Goal: Check status: Check status

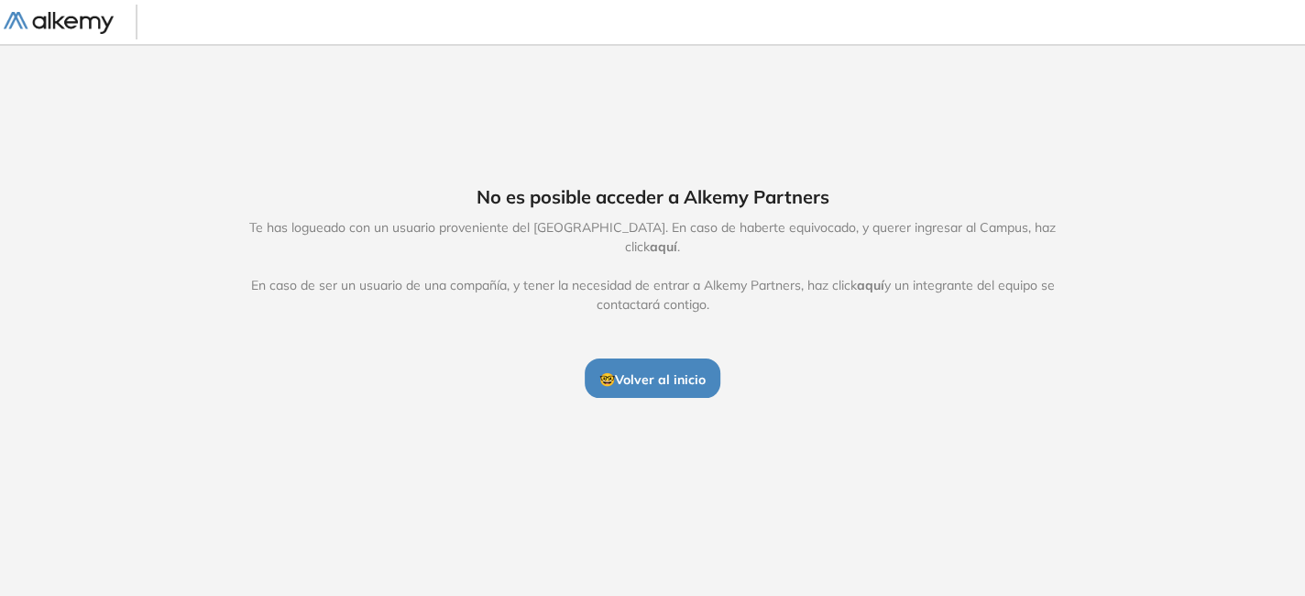
click at [642, 371] on span "🤓 Volver al inicio" at bounding box center [653, 379] width 106 height 17
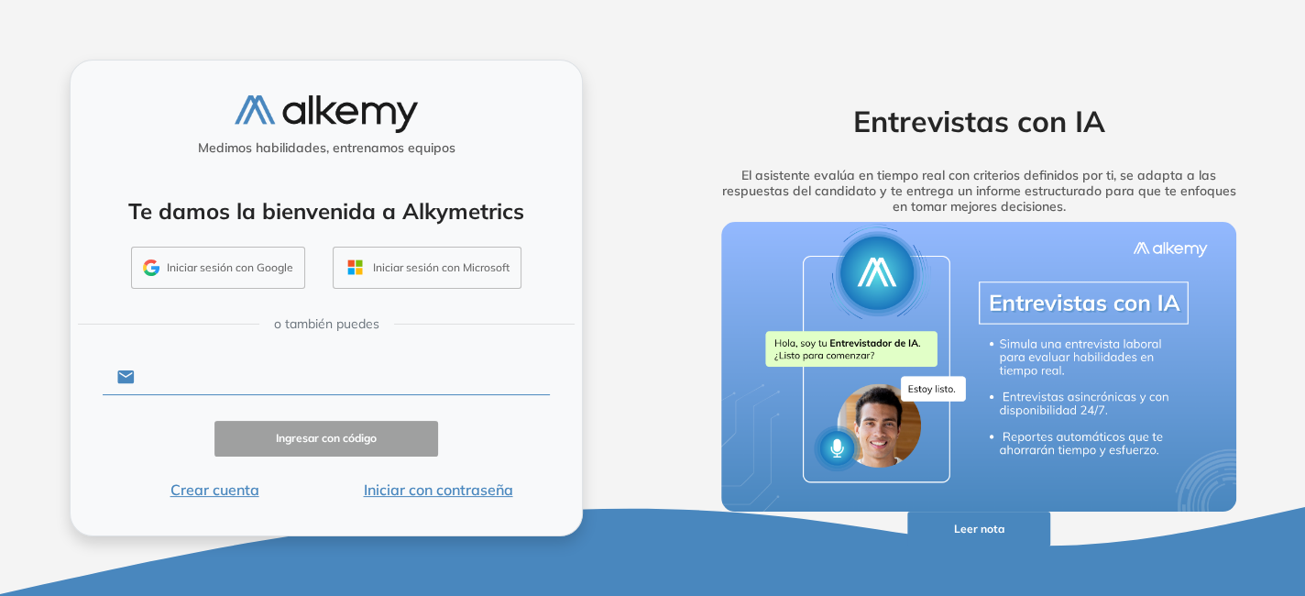
click at [337, 377] on input "text" at bounding box center [342, 376] width 415 height 35
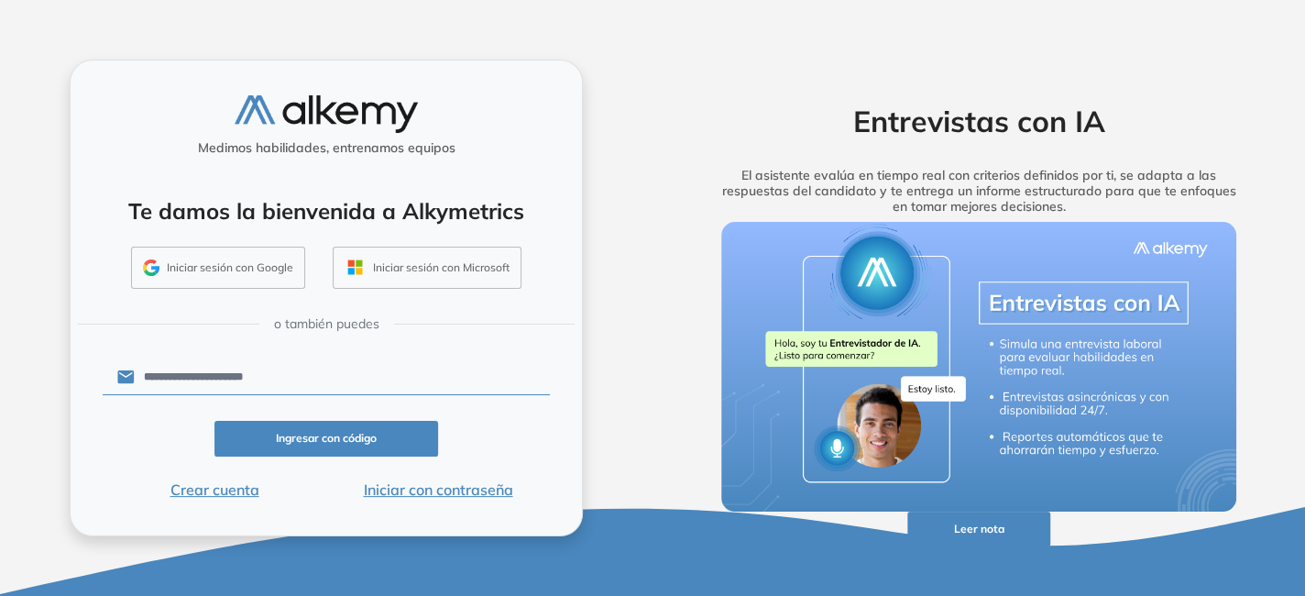
click at [327, 441] on button "Ingresar con código" at bounding box center [327, 439] width 224 height 36
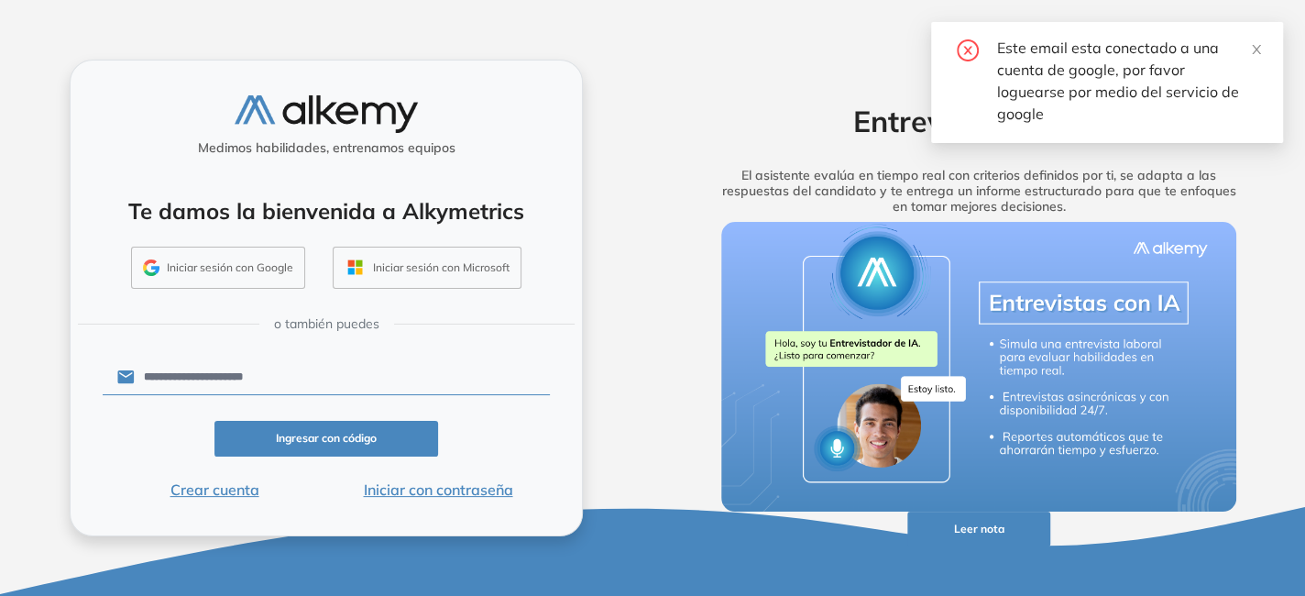
click at [293, 369] on input "**********" at bounding box center [342, 376] width 415 height 35
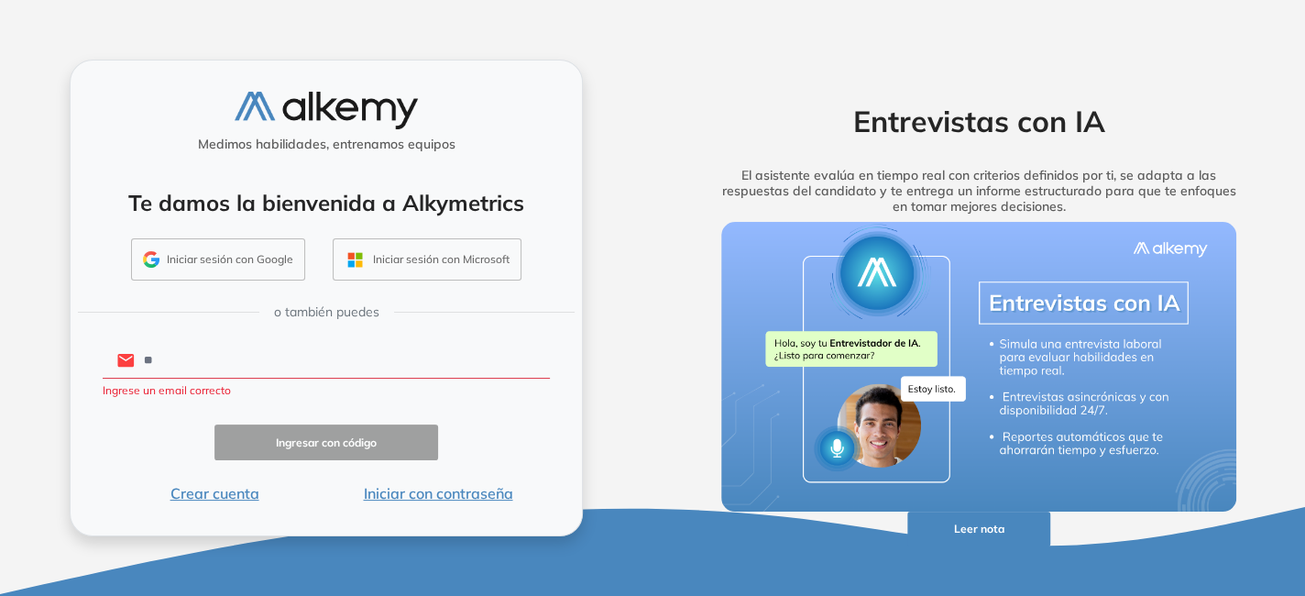
type input "*"
click at [185, 355] on input "text" at bounding box center [342, 360] width 415 height 35
type input "**********"
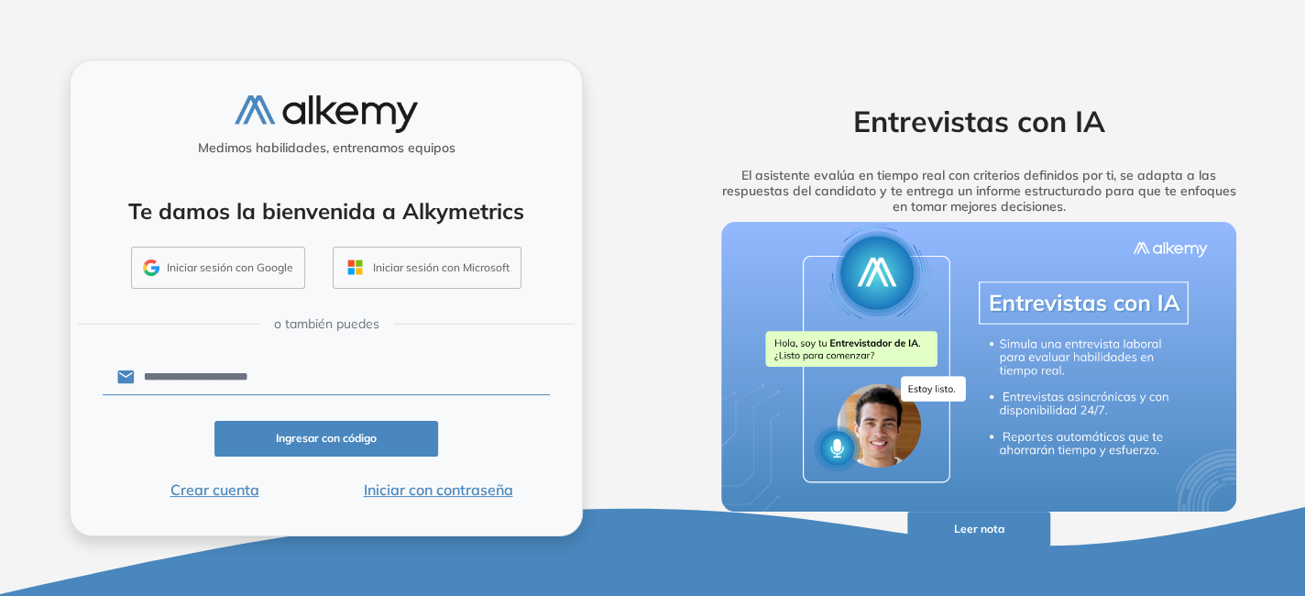
click at [329, 441] on button "Ingresar con código" at bounding box center [327, 439] width 224 height 36
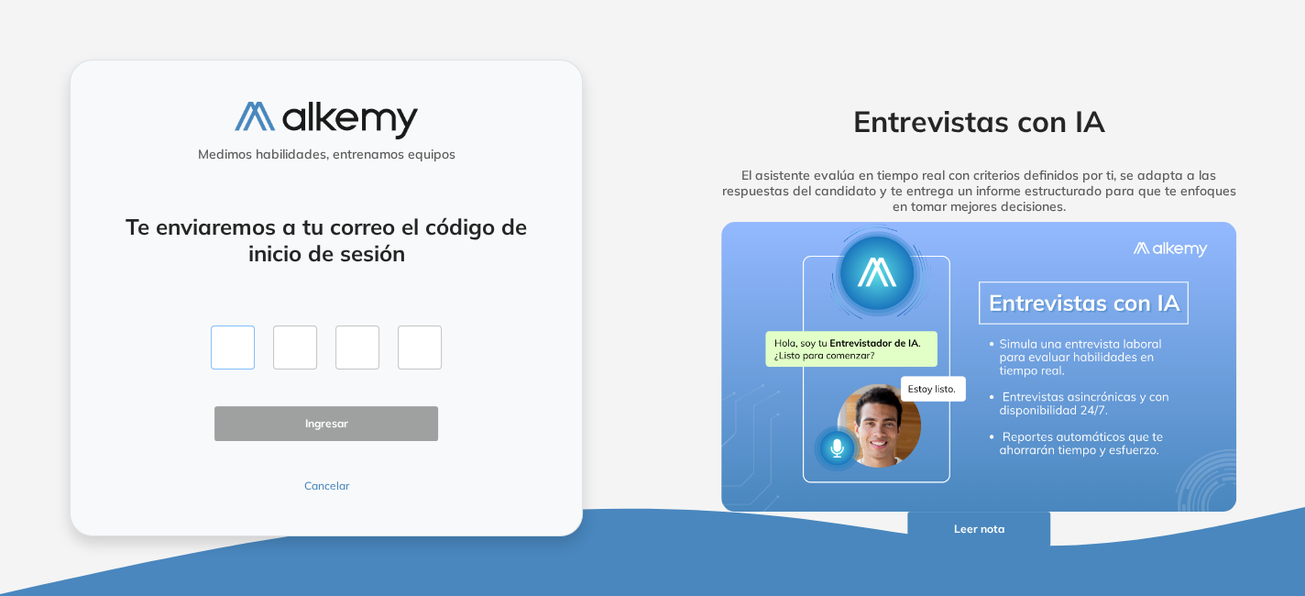
click at [230, 342] on input "text" at bounding box center [233, 347] width 44 height 44
type input "*"
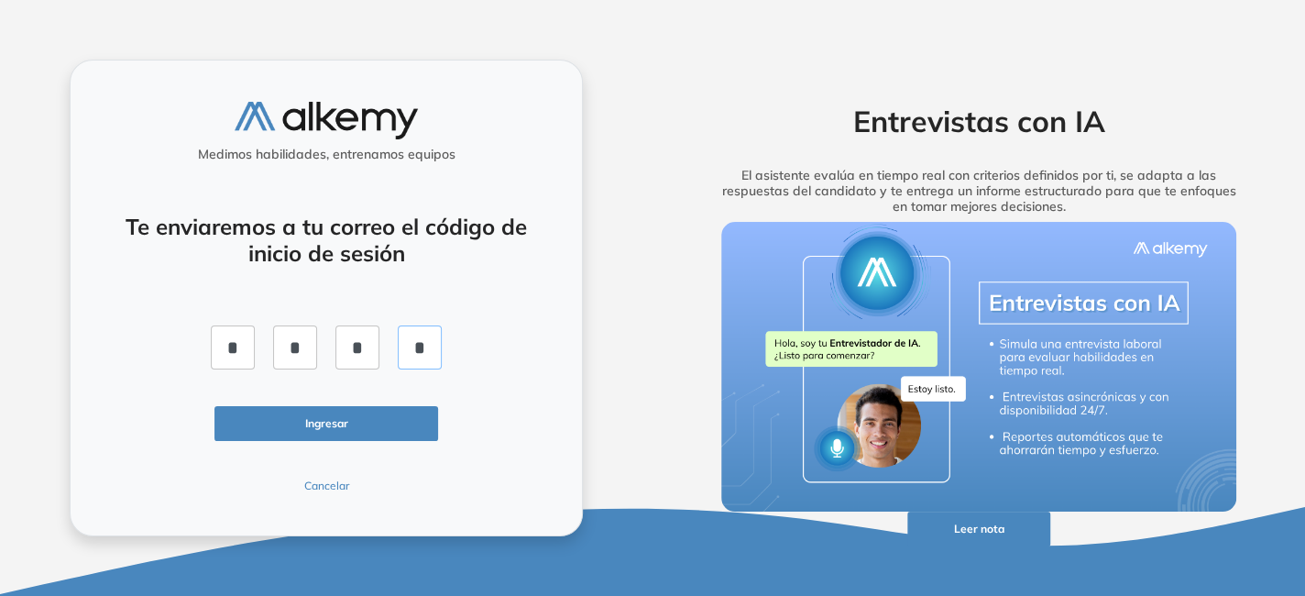
type input "*"
click at [325, 430] on button "Ingresar" at bounding box center [327, 424] width 224 height 36
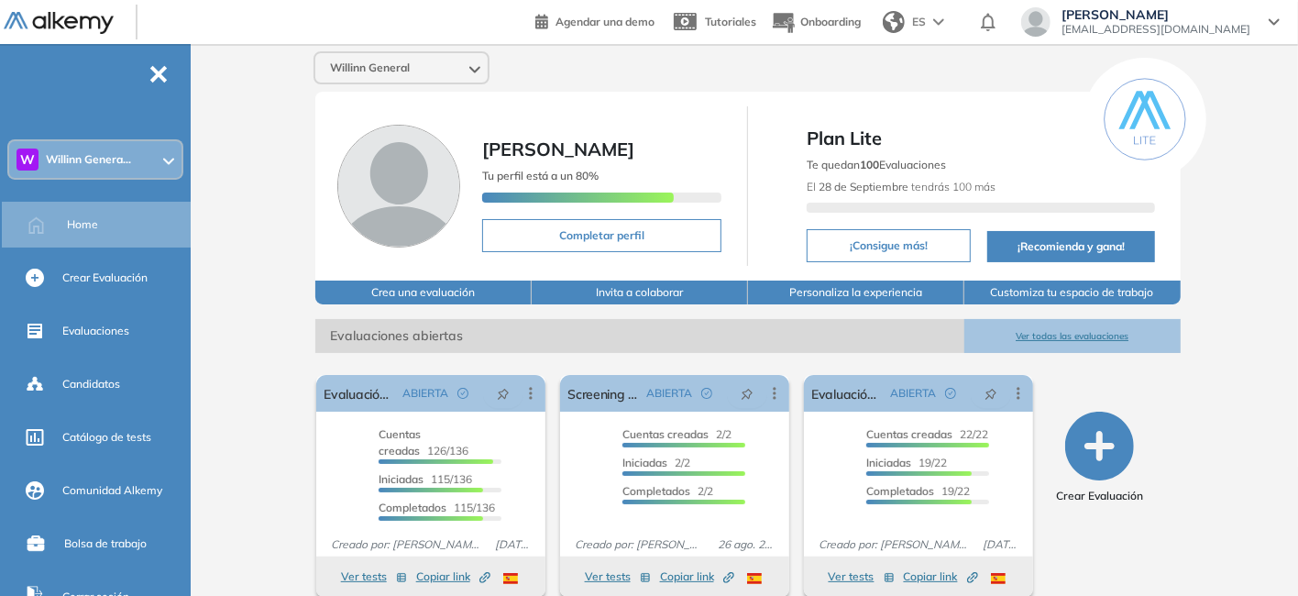
click at [68, 153] on span "Willinn Genera..." at bounding box center [88, 159] width 85 height 15
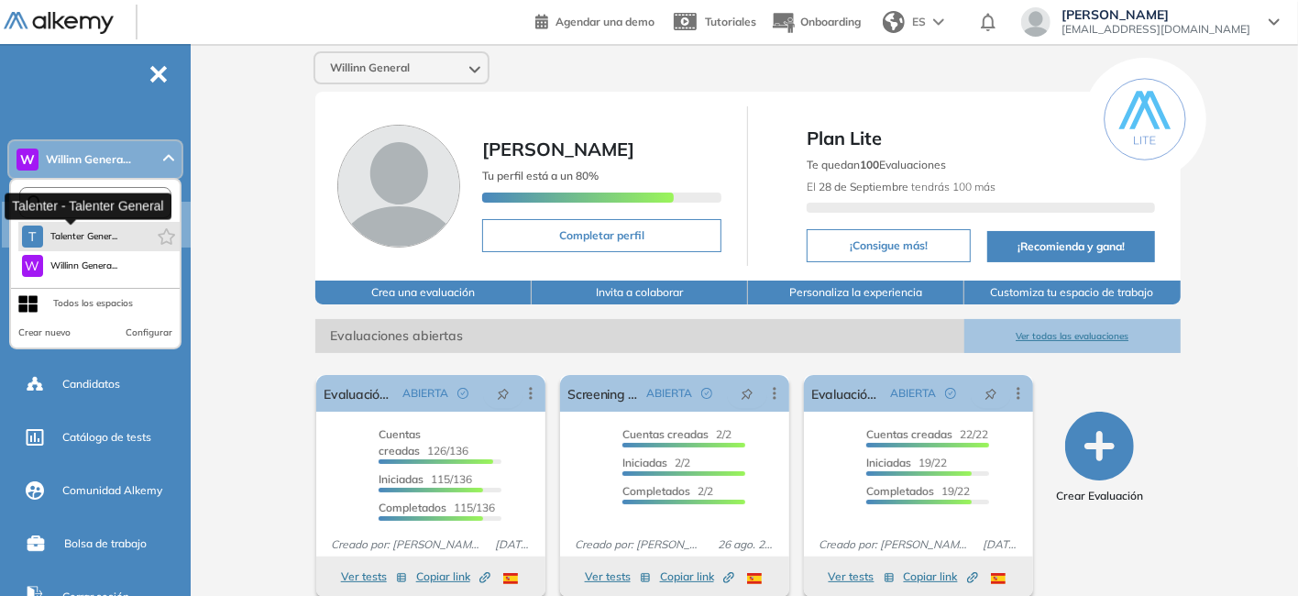
click at [81, 237] on span "Talenter Gener..." at bounding box center [84, 236] width 68 height 15
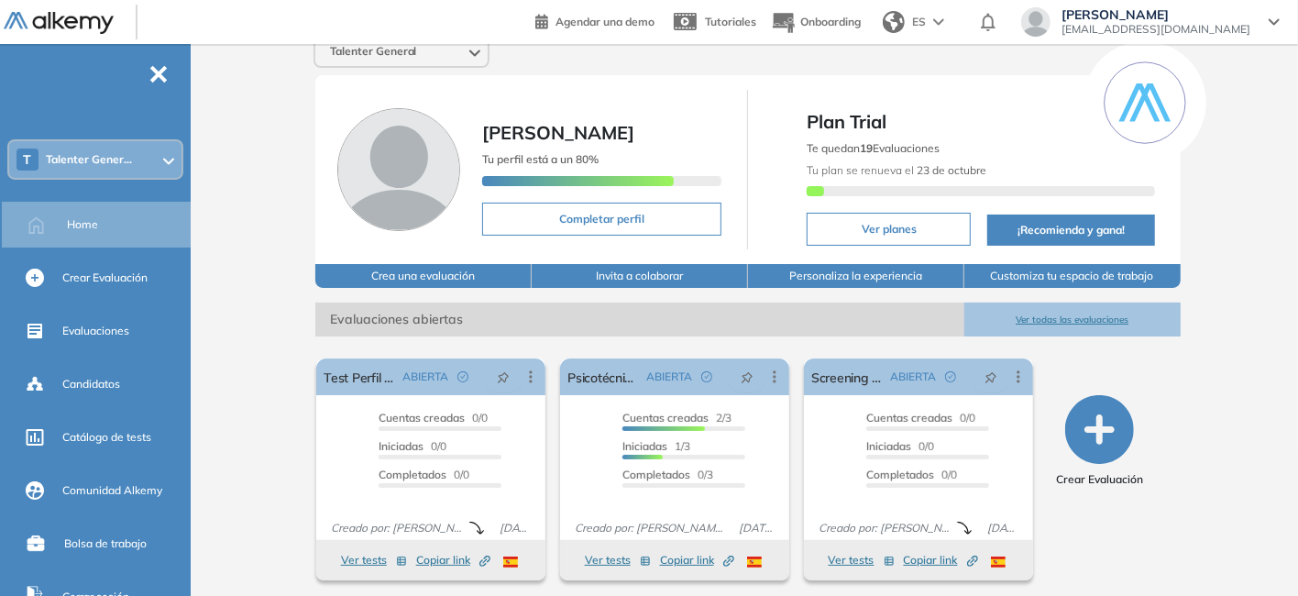
scroll to position [20, 0]
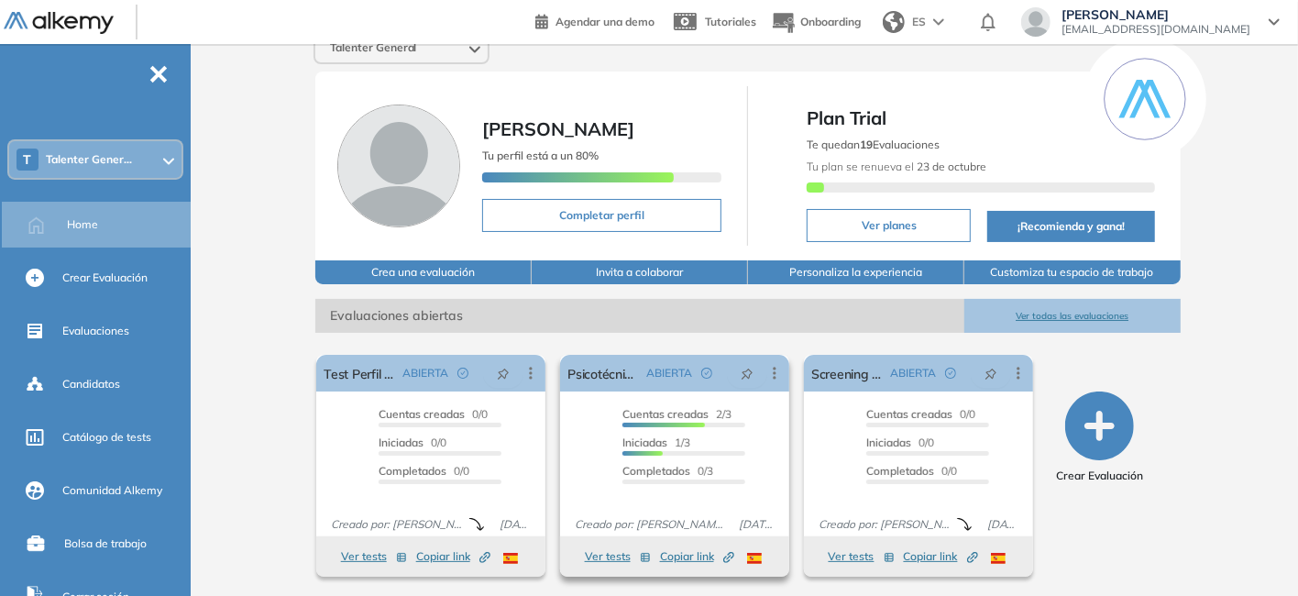
click at [699, 418] on span "Cuentas creadas" at bounding box center [665, 414] width 86 height 14
click at [749, 411] on span "3 Invitados" at bounding box center [747, 414] width 55 height 17
click at [749, 411] on div "Cuentas creadas 2/3 Prefiltrados 0/3 Iniciadas 1/3 Completados 0/3" at bounding box center [674, 453] width 229 height 95
click at [627, 439] on span "Evaluación completada" at bounding box center [634, 441] width 118 height 17
click at [627, 439] on span "Iniciadas" at bounding box center [644, 442] width 45 height 14
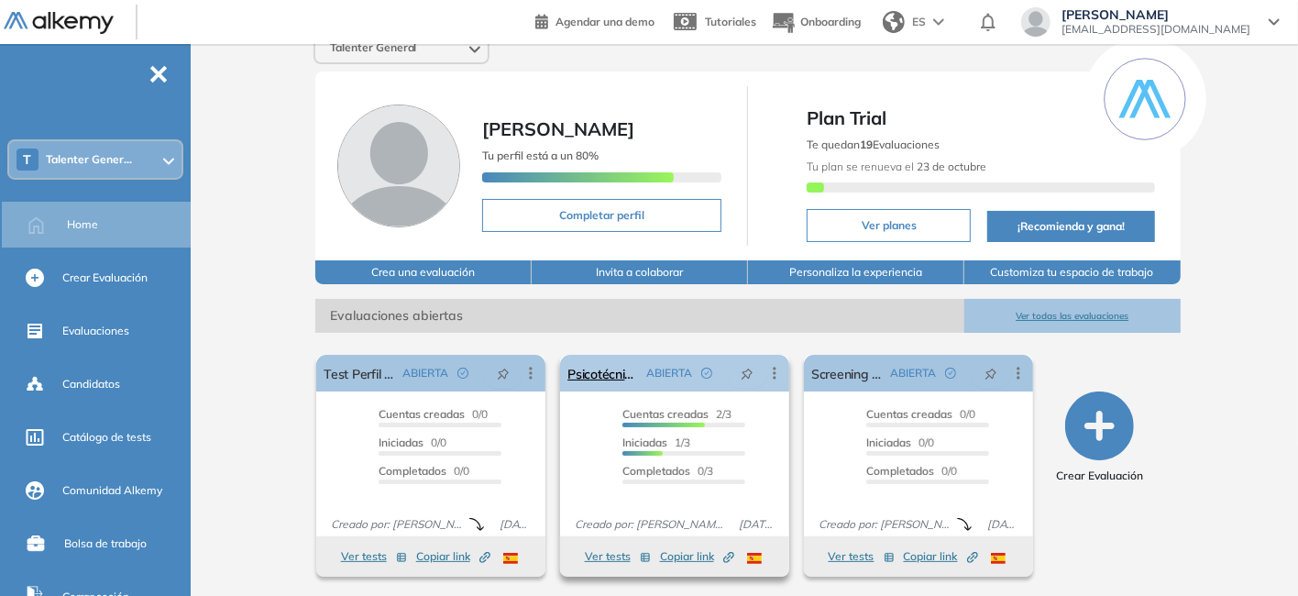
click at [778, 373] on icon at bounding box center [774, 373] width 18 height 18
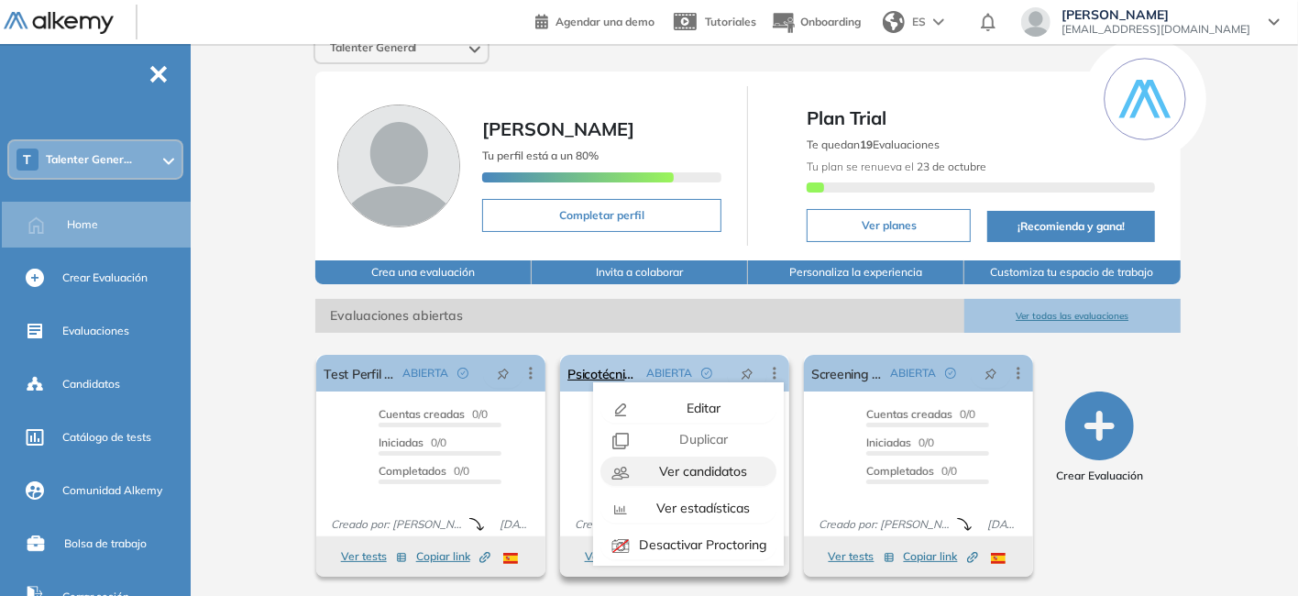
click at [713, 470] on span "Ver candidatos" at bounding box center [701, 471] width 92 height 17
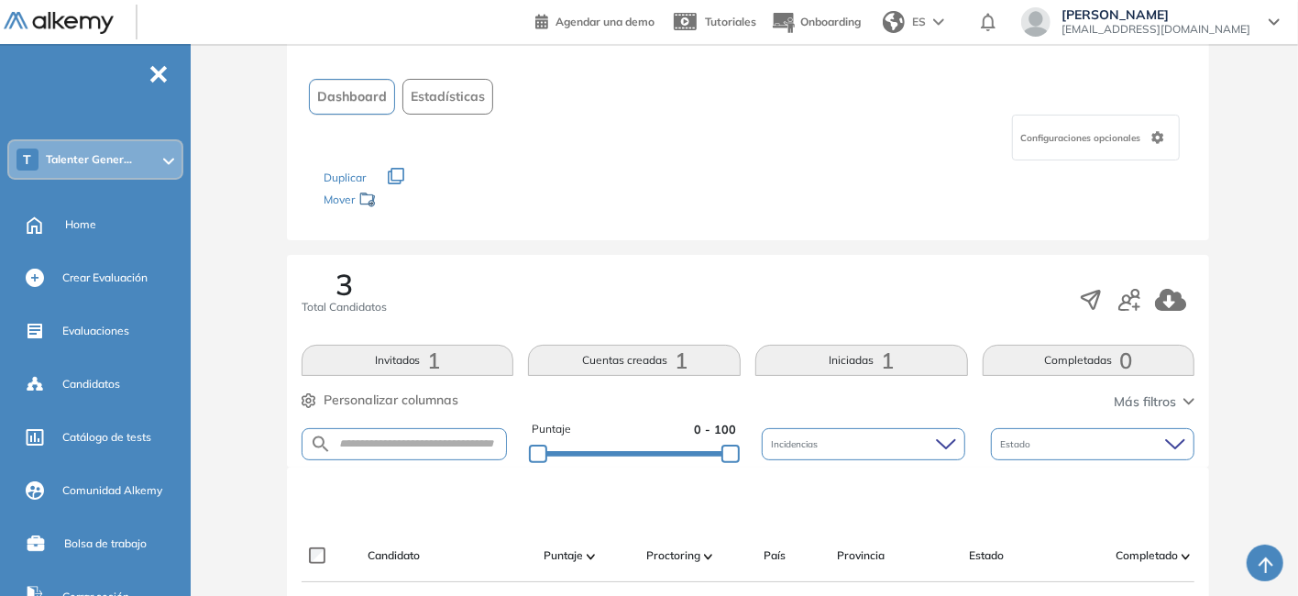
scroll to position [275, 0]
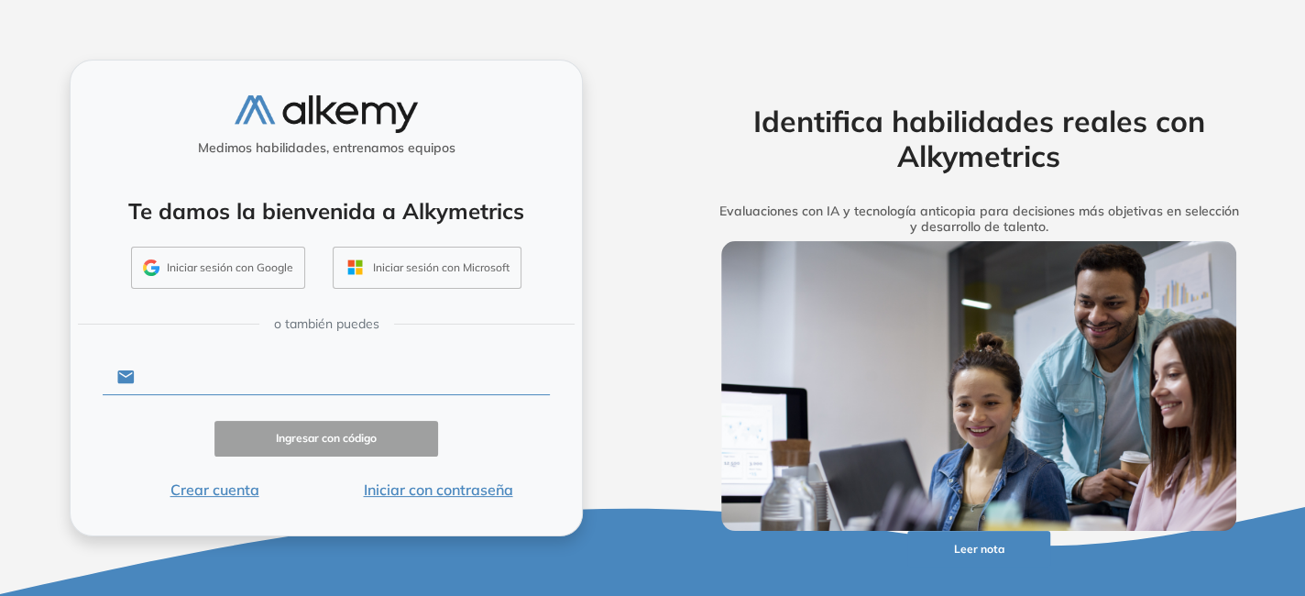
click at [225, 376] on input "text" at bounding box center [342, 376] width 415 height 35
click at [346, 378] on input "text" at bounding box center [342, 376] width 415 height 35
click at [686, 251] on div "Identifica habilidades reales con Alkymetrics Evaluaciones con IA y tecnología …" at bounding box center [979, 298] width 587 height 477
click at [388, 370] on input "text" at bounding box center [342, 376] width 415 height 35
click at [639, 329] on div "Medimos habilidades, entrenamos equipos Te damos la bienvenida a Alkymetrics In…" at bounding box center [326, 298] width 653 height 596
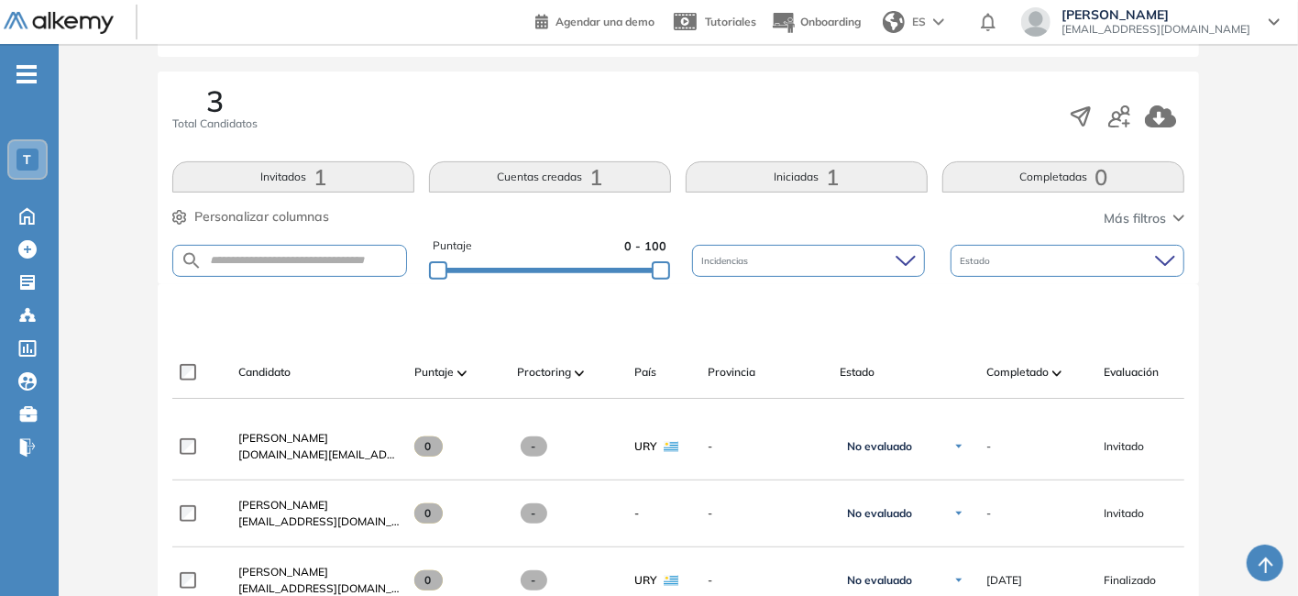
scroll to position [367, 0]
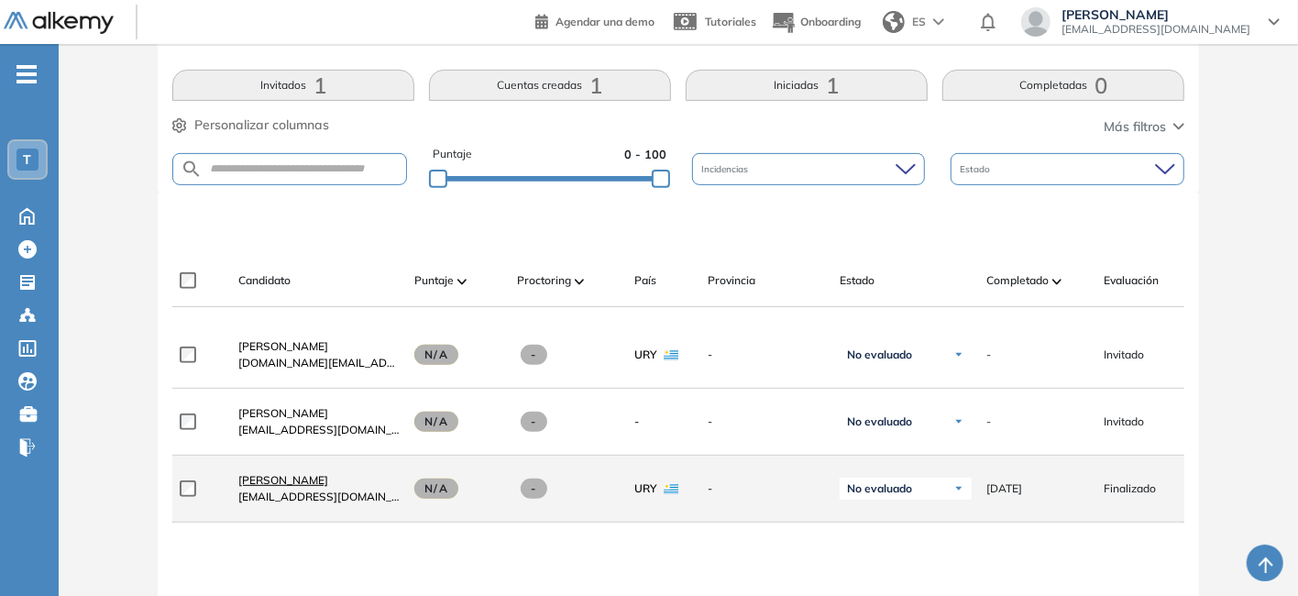
click at [319, 480] on span "[PERSON_NAME]" at bounding box center [283, 480] width 90 height 14
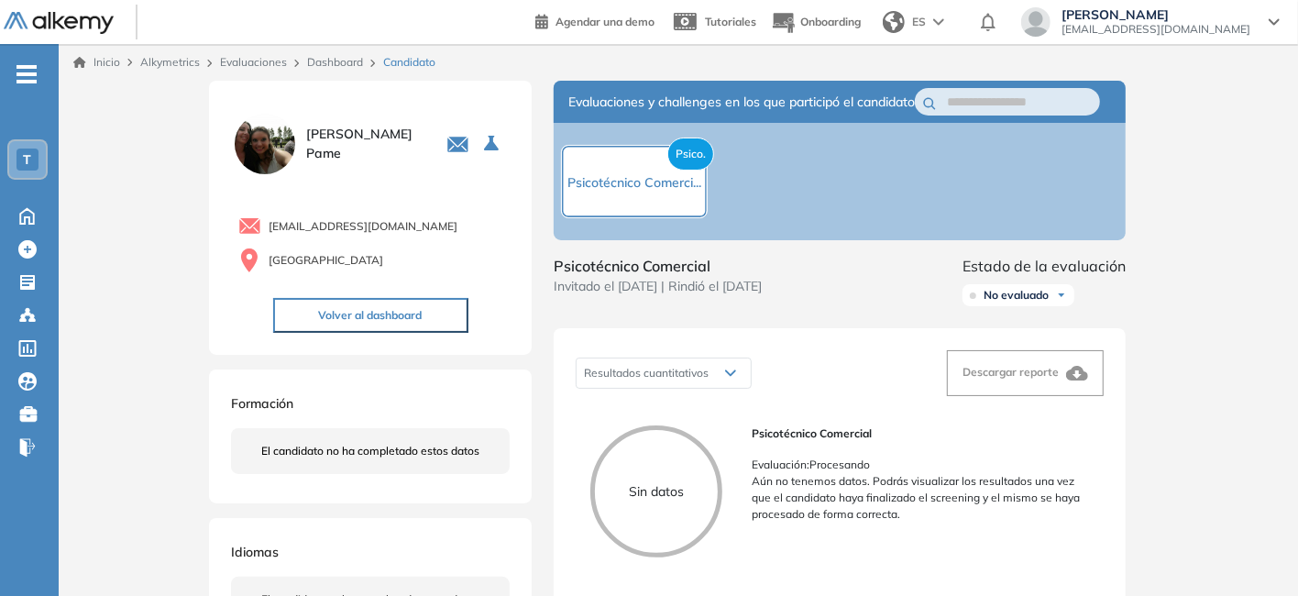
click at [1227, 404] on div "Inicio Alkymetrics Evaluaciones Dashboard Candidato Duración : 00:00:00 Cantida…" at bounding box center [678, 607] width 1239 height 1126
click at [596, 191] on span "Psicotécnico Comerci..." at bounding box center [634, 182] width 134 height 17
click at [700, 161] on span "Psico." at bounding box center [690, 154] width 47 height 33
click at [1178, 457] on div "Inicio Alkymetrics Evaluaciones Dashboard Candidato Duración : 00:00:00 Cantida…" at bounding box center [678, 607] width 1239 height 1126
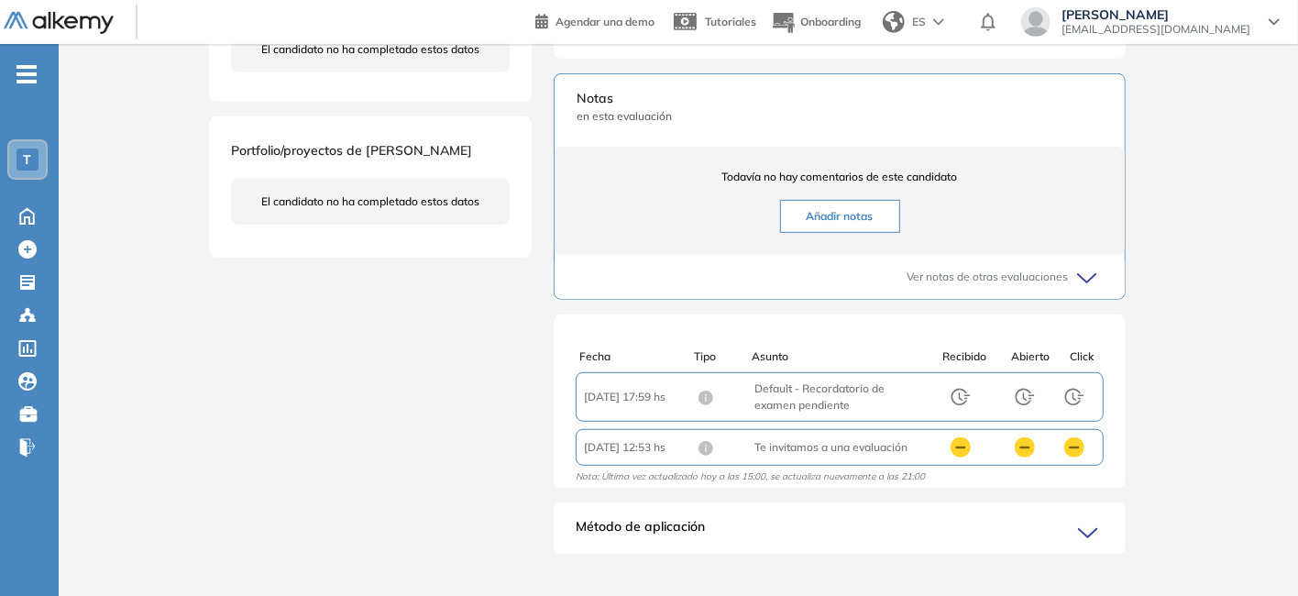
scroll to position [4, 0]
click at [1086, 544] on icon at bounding box center [1091, 534] width 26 height 26
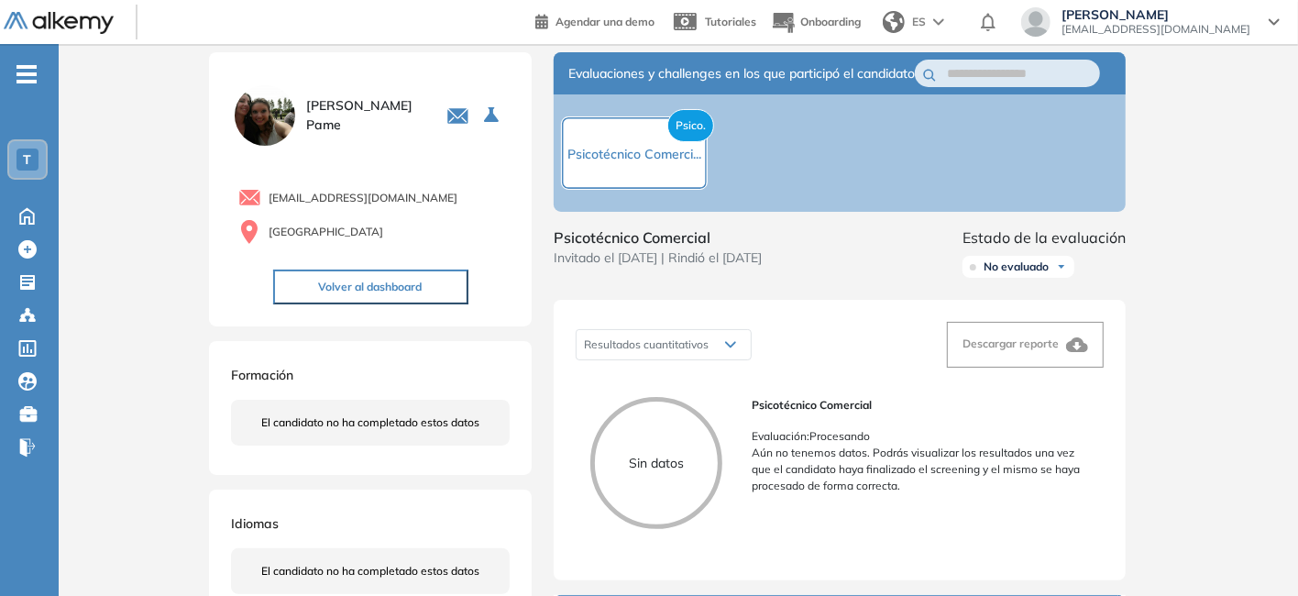
scroll to position [0, 0]
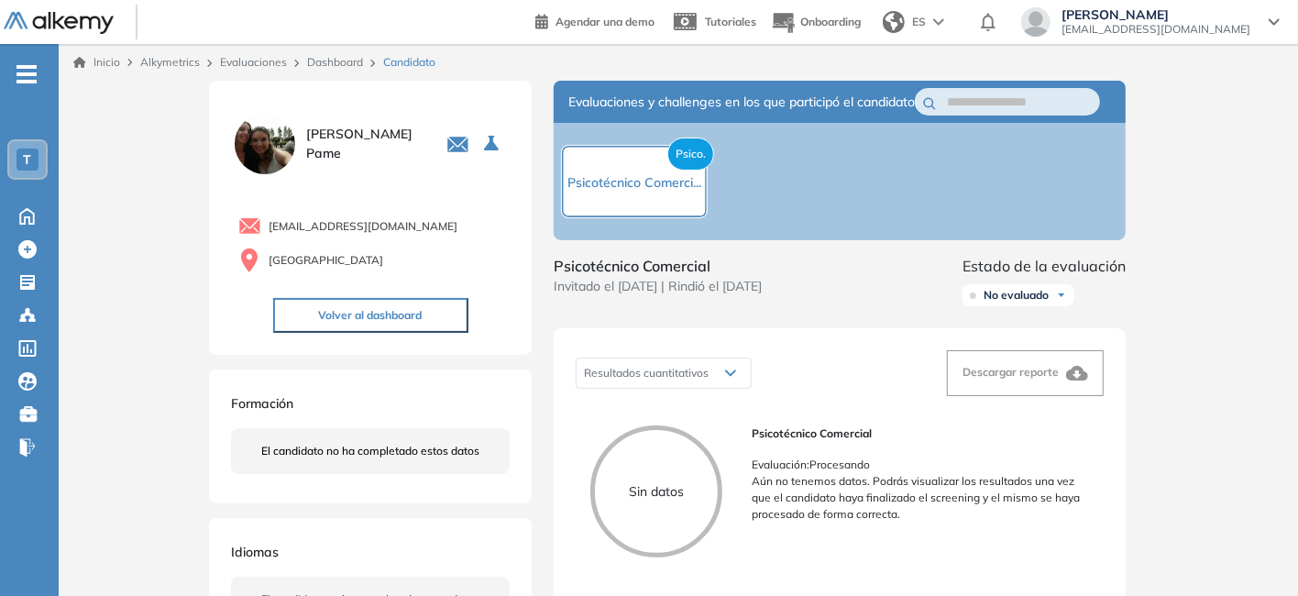
click at [691, 160] on span "Psico." at bounding box center [690, 154] width 47 height 33
click at [1008, 111] on input "text" at bounding box center [1011, 102] width 128 height 20
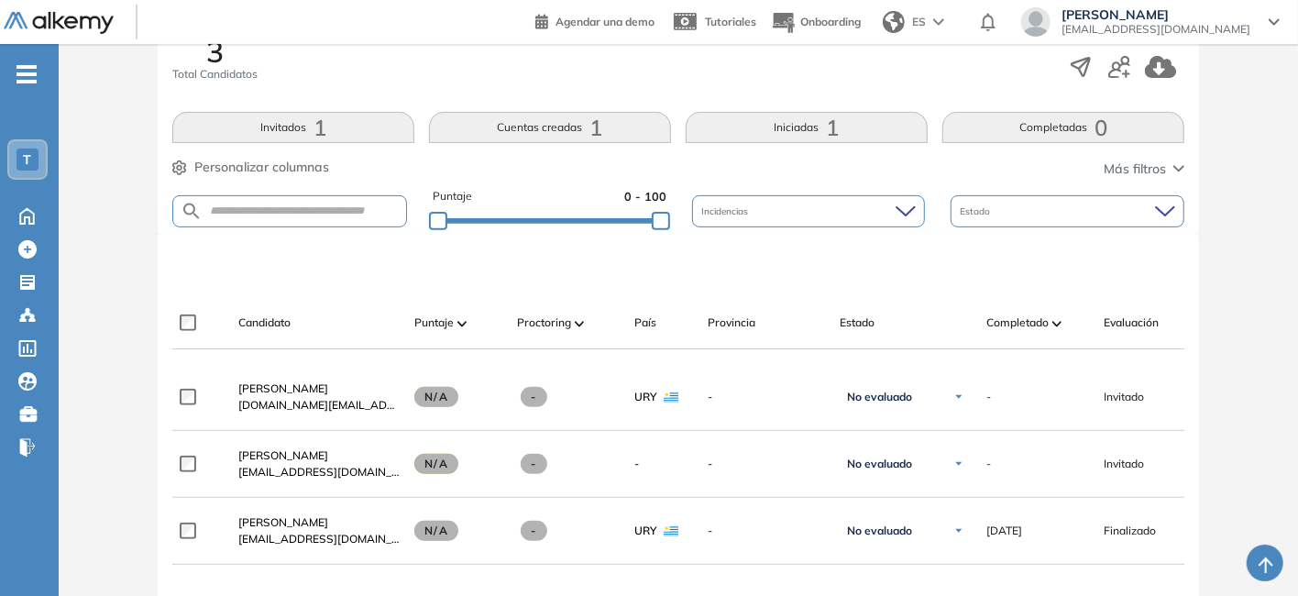
scroll to position [367, 0]
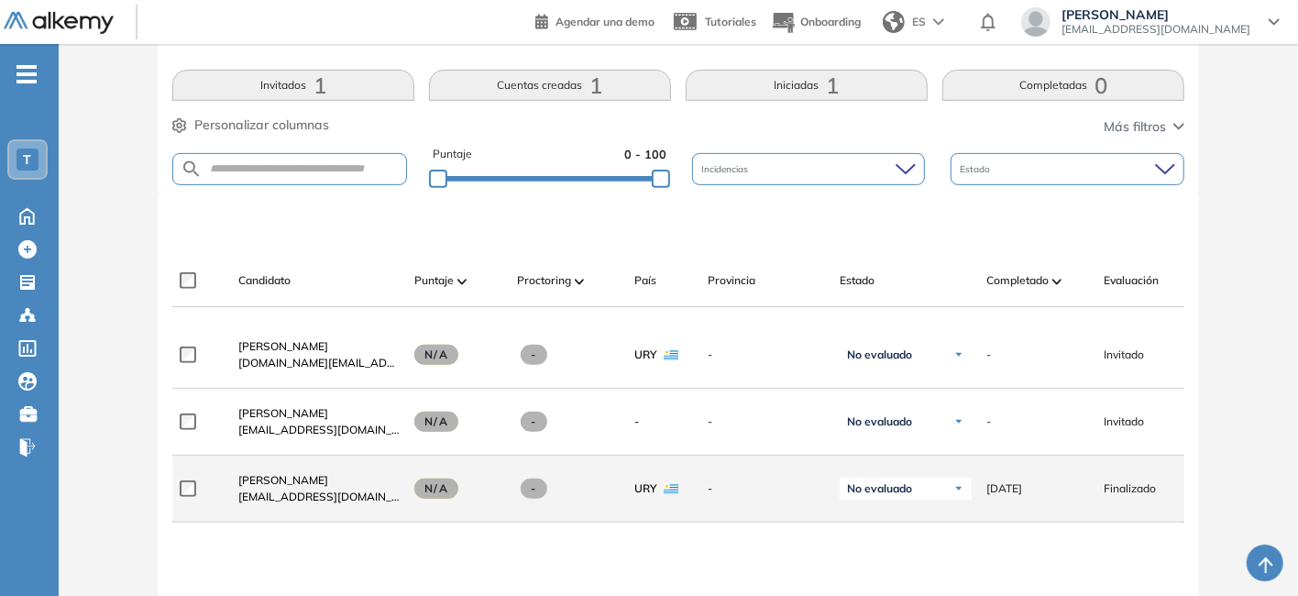
click at [965, 489] on div "No evaluado" at bounding box center [906, 489] width 132 height 22
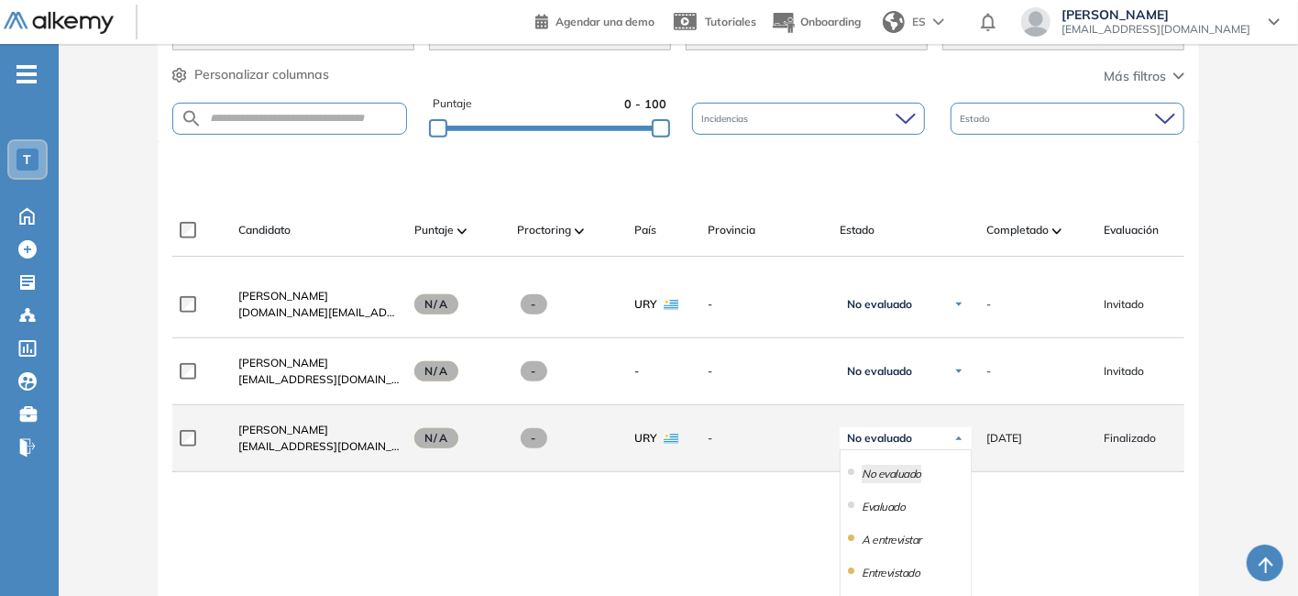
scroll to position [458, 0]
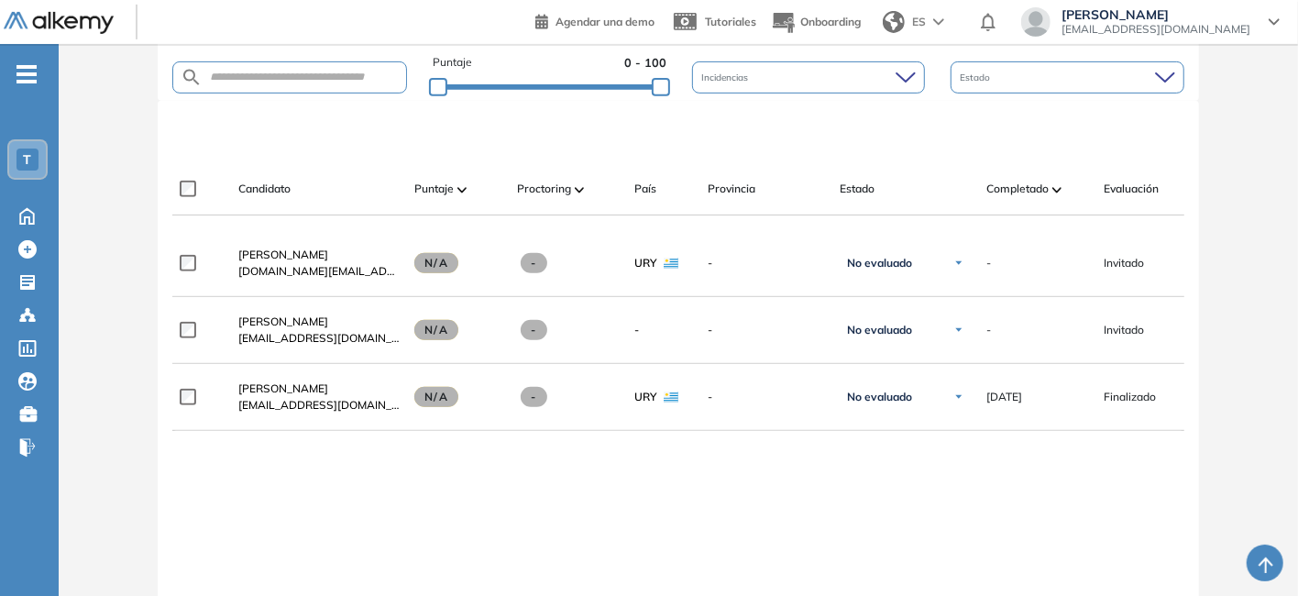
click at [1093, 520] on div "**********" at bounding box center [678, 484] width 1012 height 509
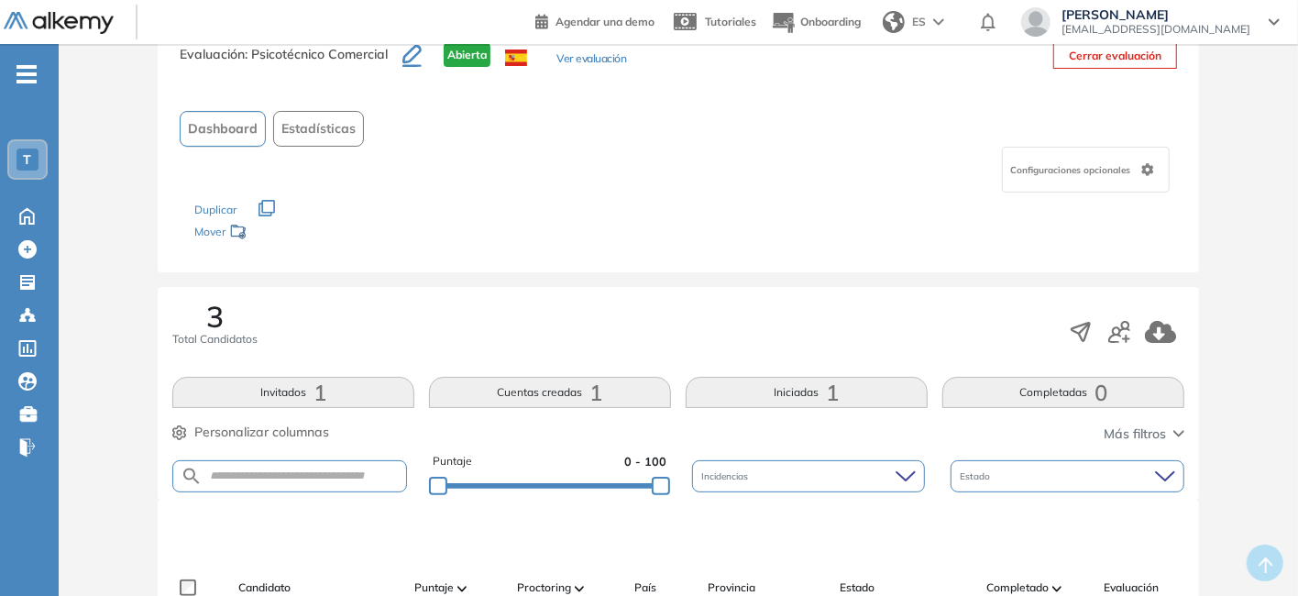
scroll to position [0, 0]
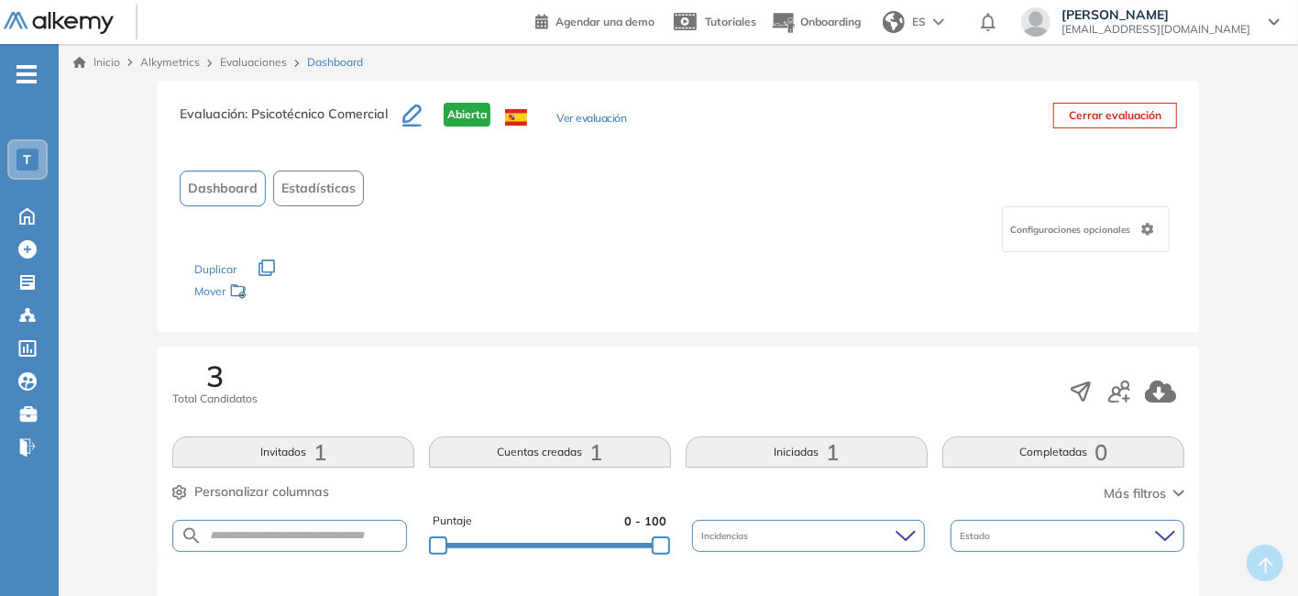
click at [574, 118] on button "Ver evaluación" at bounding box center [591, 119] width 70 height 19
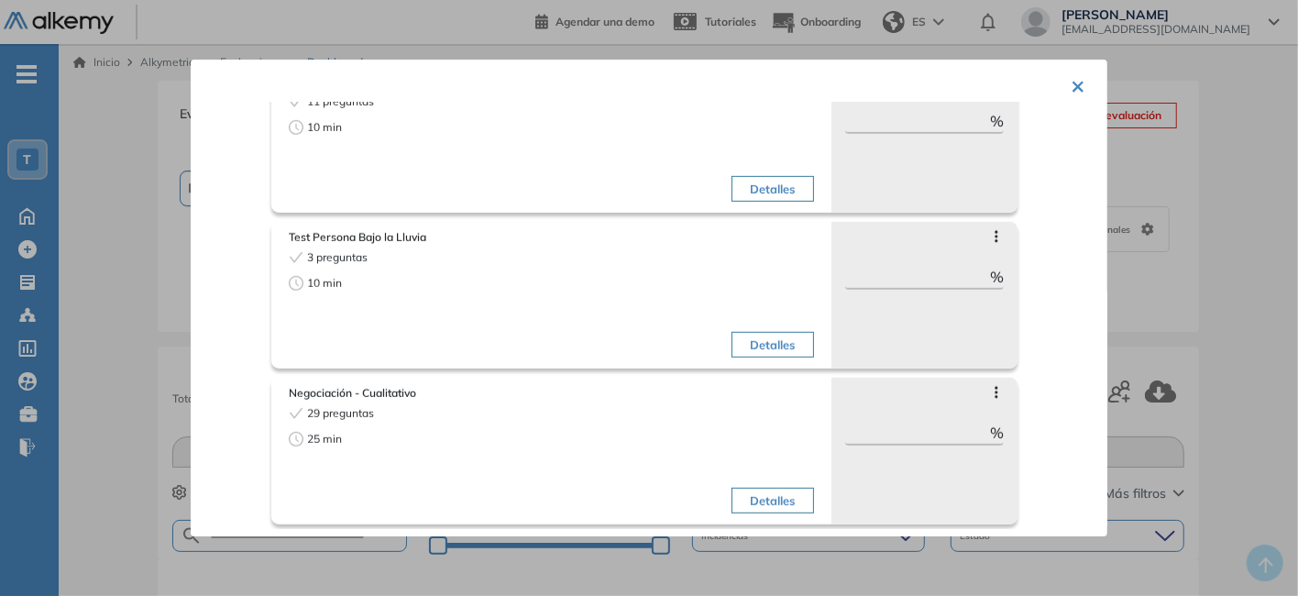
scroll to position [737, 0]
click at [1075, 80] on button "×" at bounding box center [1078, 85] width 15 height 36
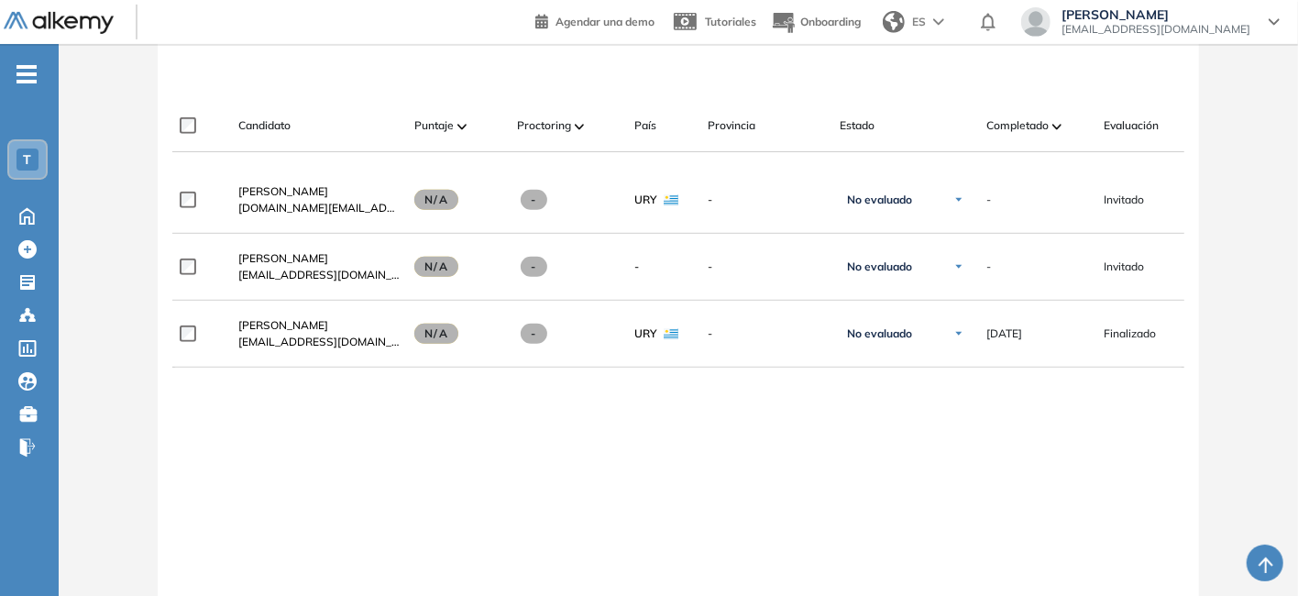
scroll to position [550, 0]
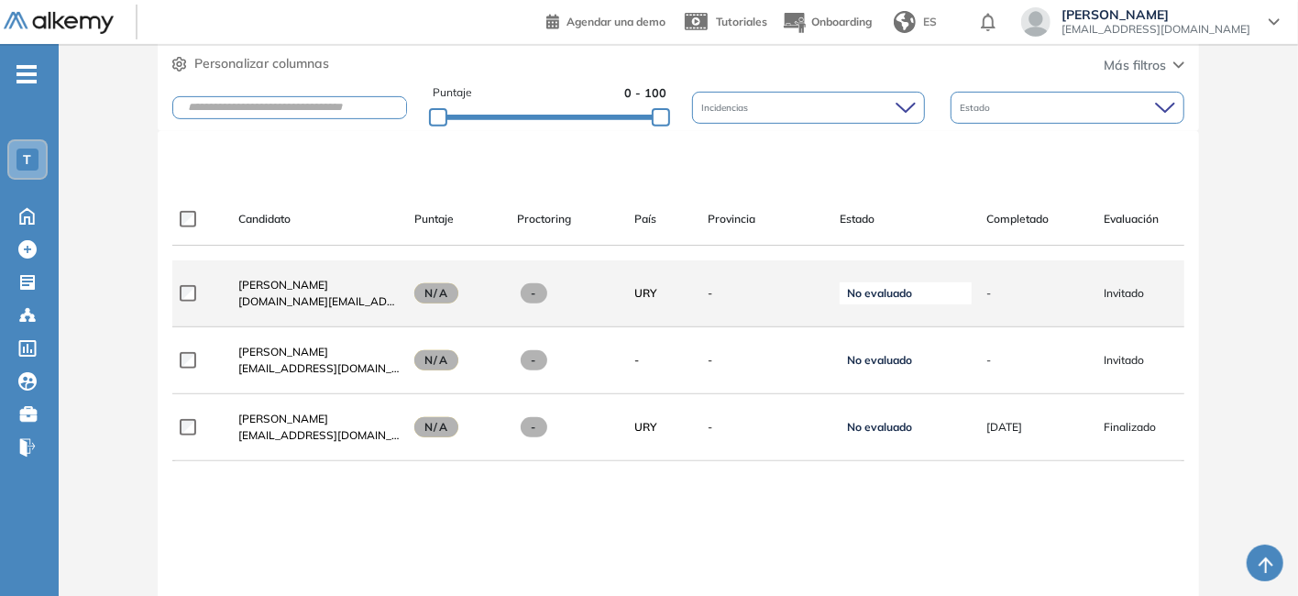
scroll to position [458, 0]
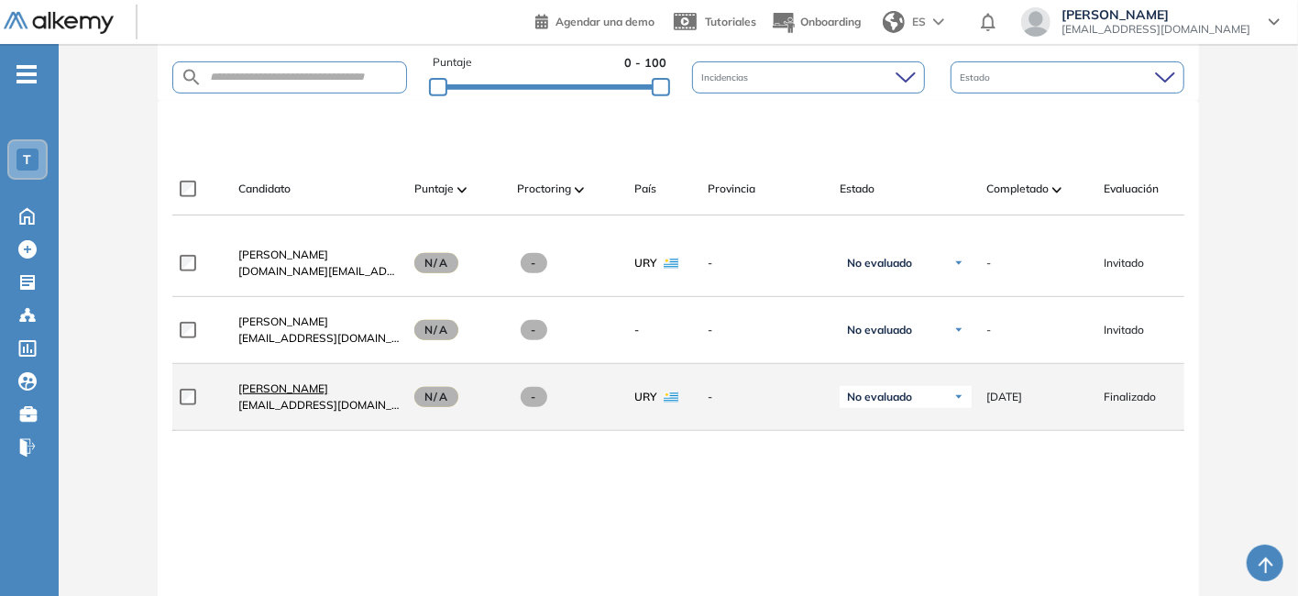
click at [328, 391] on span "[PERSON_NAME]" at bounding box center [283, 388] width 90 height 14
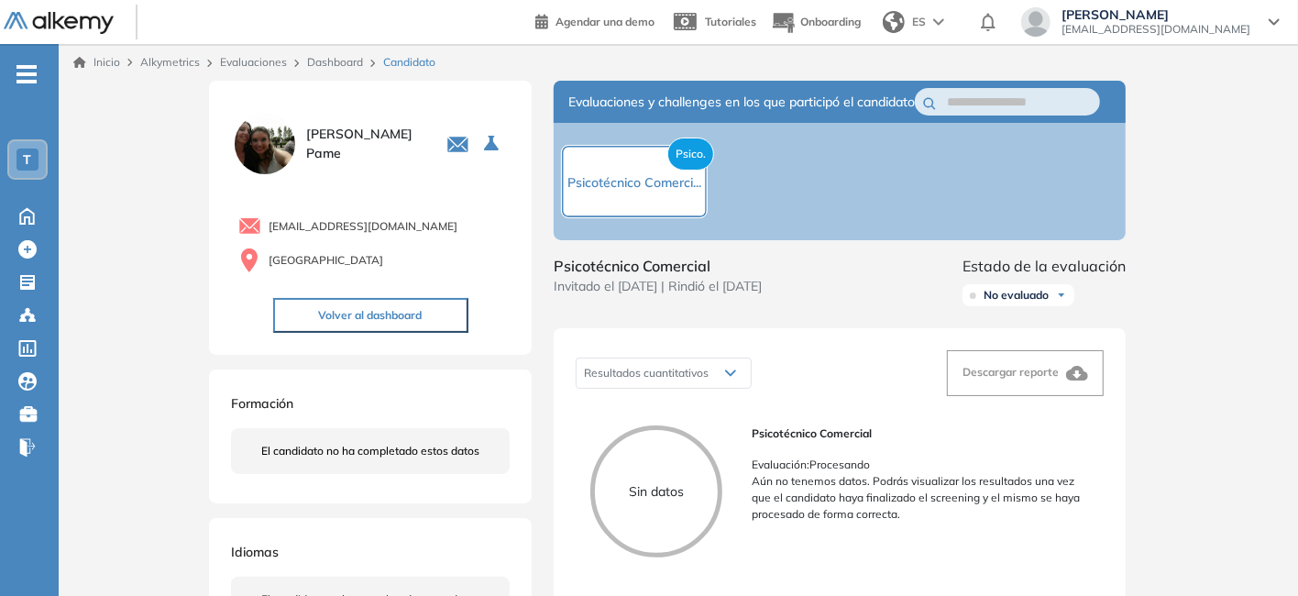
click at [1062, 301] on img at bounding box center [1061, 295] width 11 height 11
click at [1175, 345] on div "Inicio Alkymetrics Evaluaciones Dashboard Candidato Duración : 00:00:00 Cantida…" at bounding box center [678, 607] width 1239 height 1126
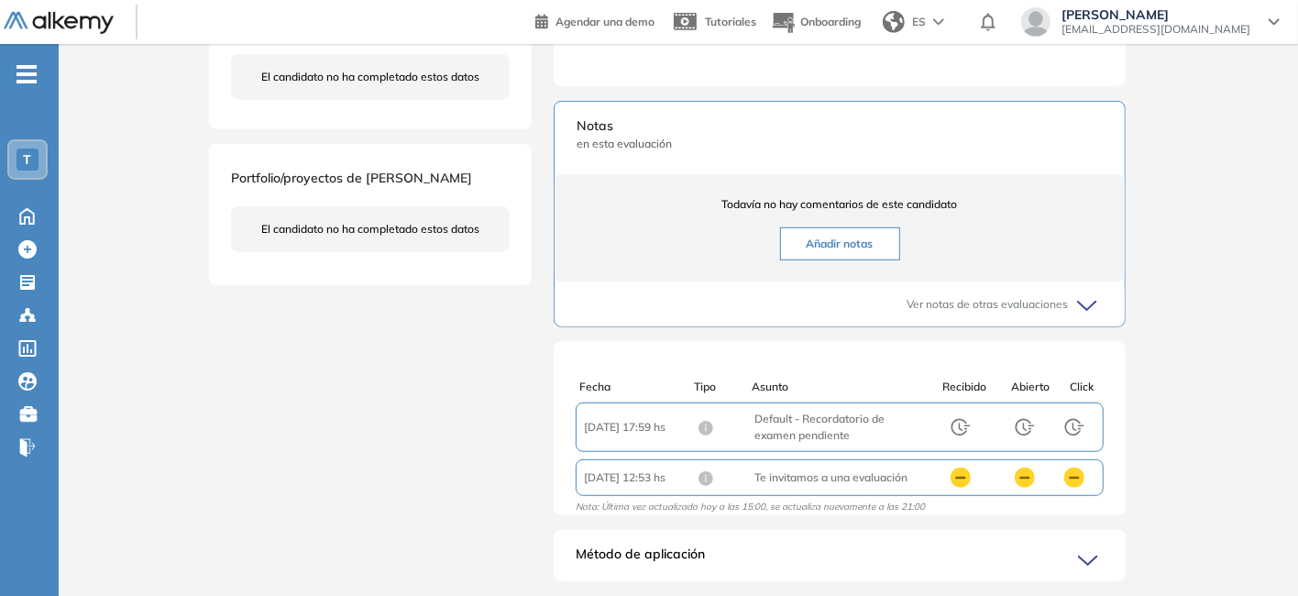
scroll to position [589, 0]
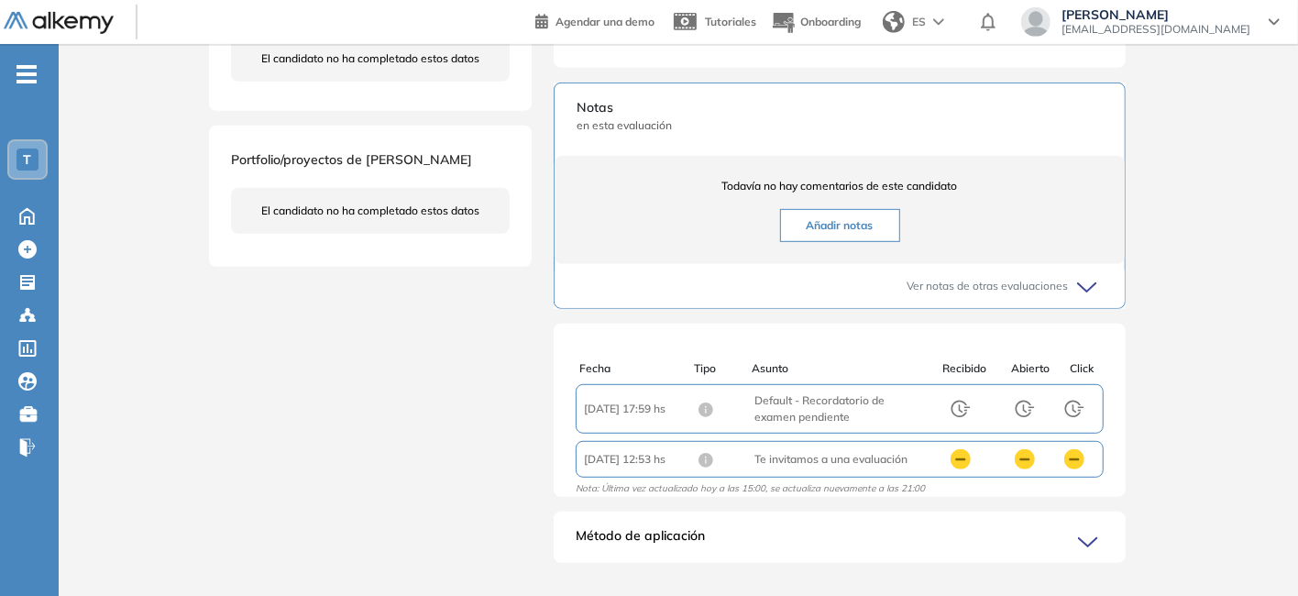
scroll to position [589, 0]
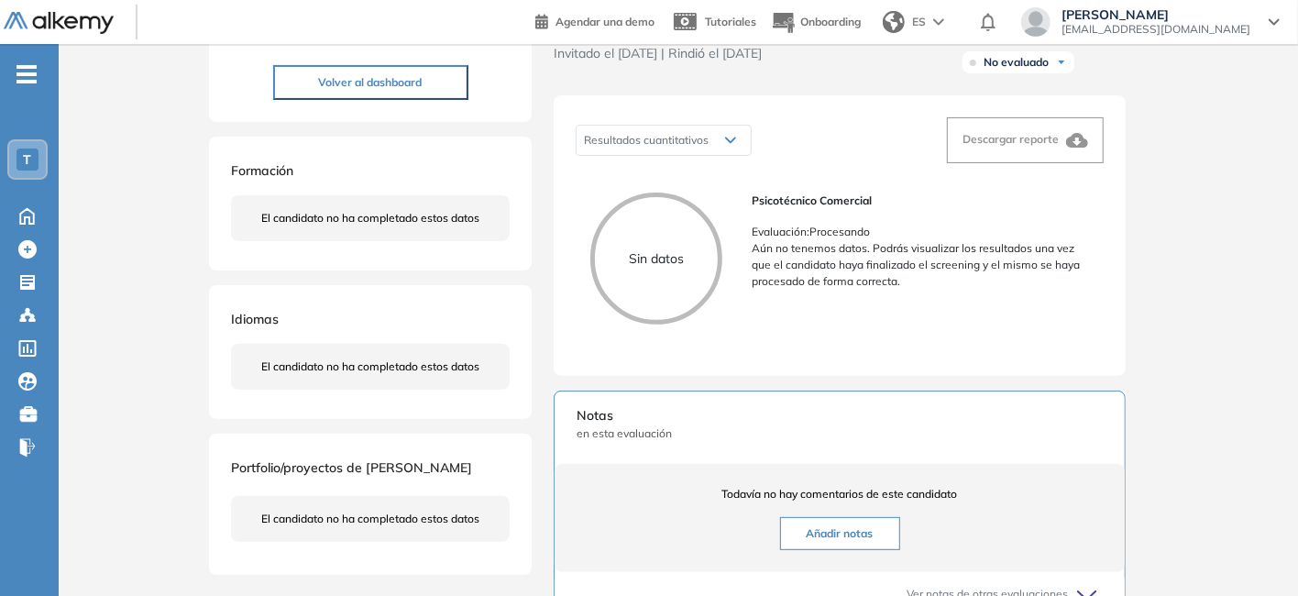
scroll to position [275, 0]
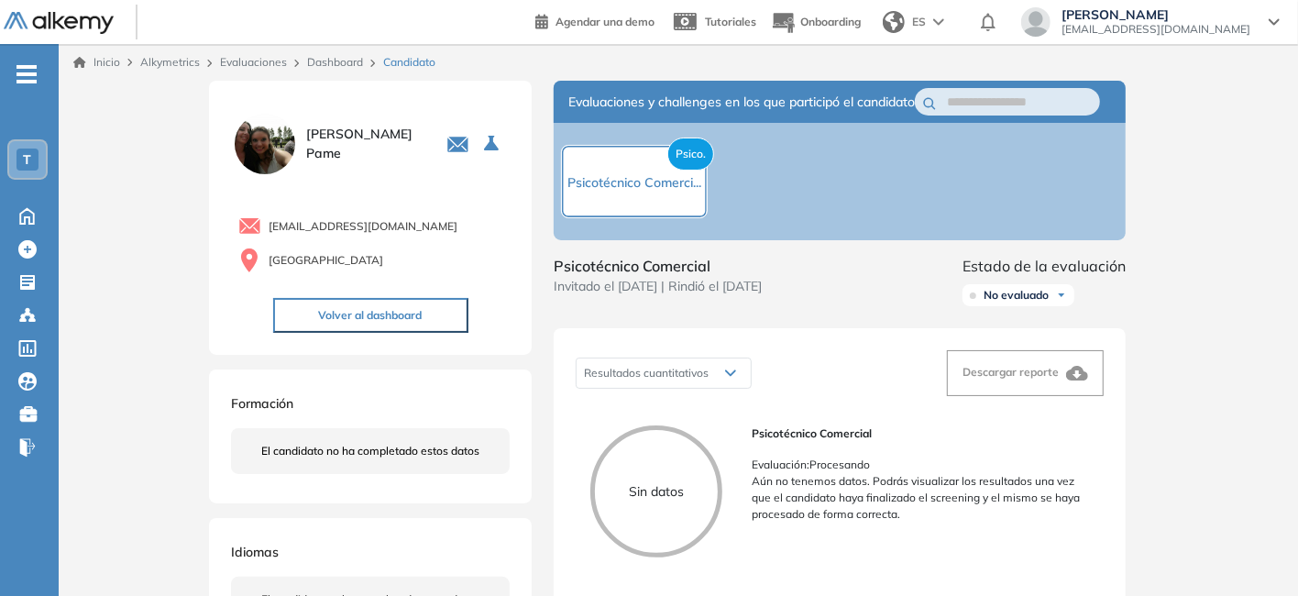
click at [614, 204] on div "Psico. Psicotécnico Comerci..." at bounding box center [634, 181] width 147 height 73
click at [685, 170] on span "Psico." at bounding box center [690, 154] width 47 height 33
click at [661, 191] on span "Psicotécnico Comerci..." at bounding box center [634, 182] width 134 height 17
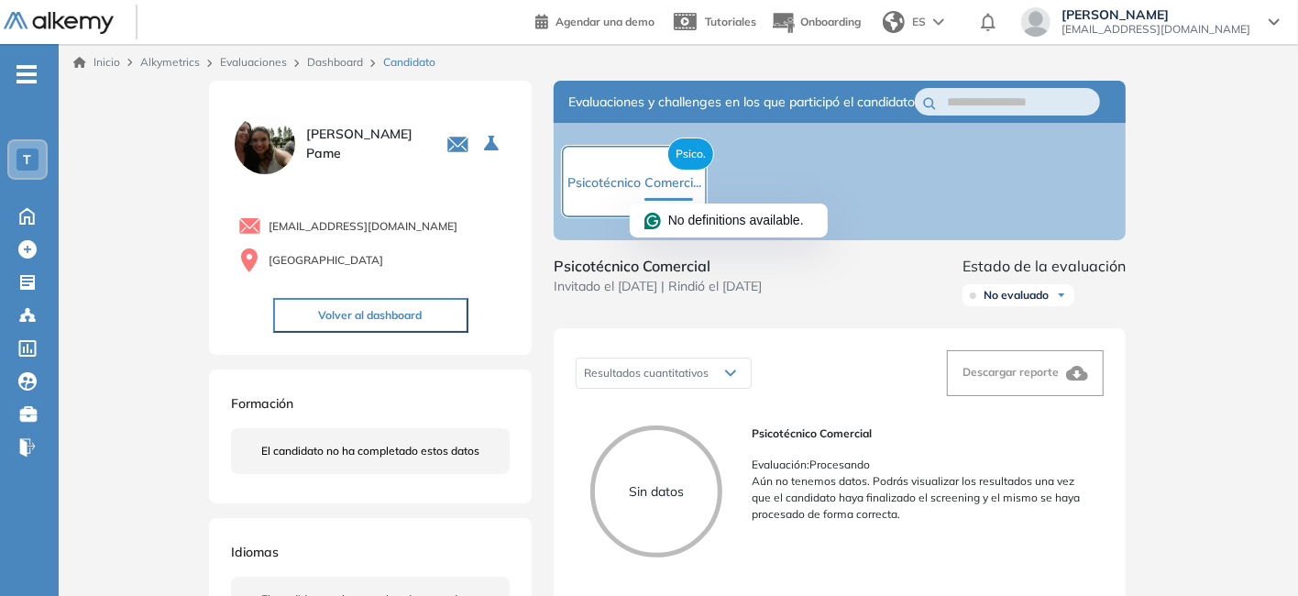
click at [346, 55] on div "Dashboard" at bounding box center [338, 62] width 76 height 17
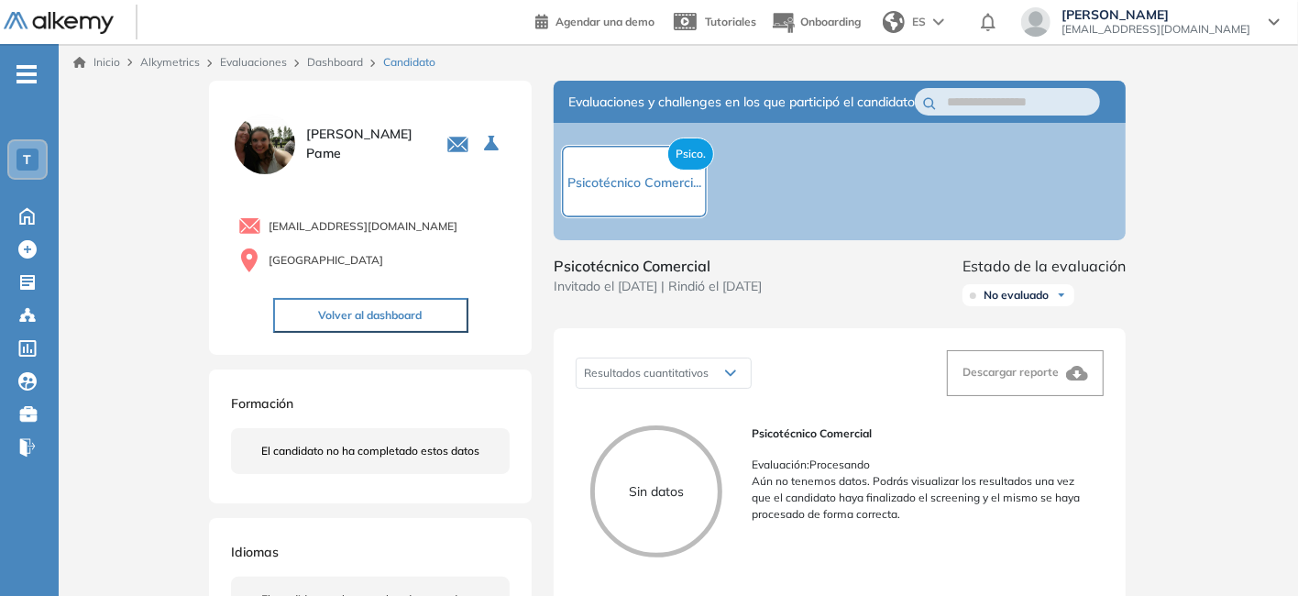
click at [329, 61] on link "Dashboard" at bounding box center [335, 62] width 56 height 14
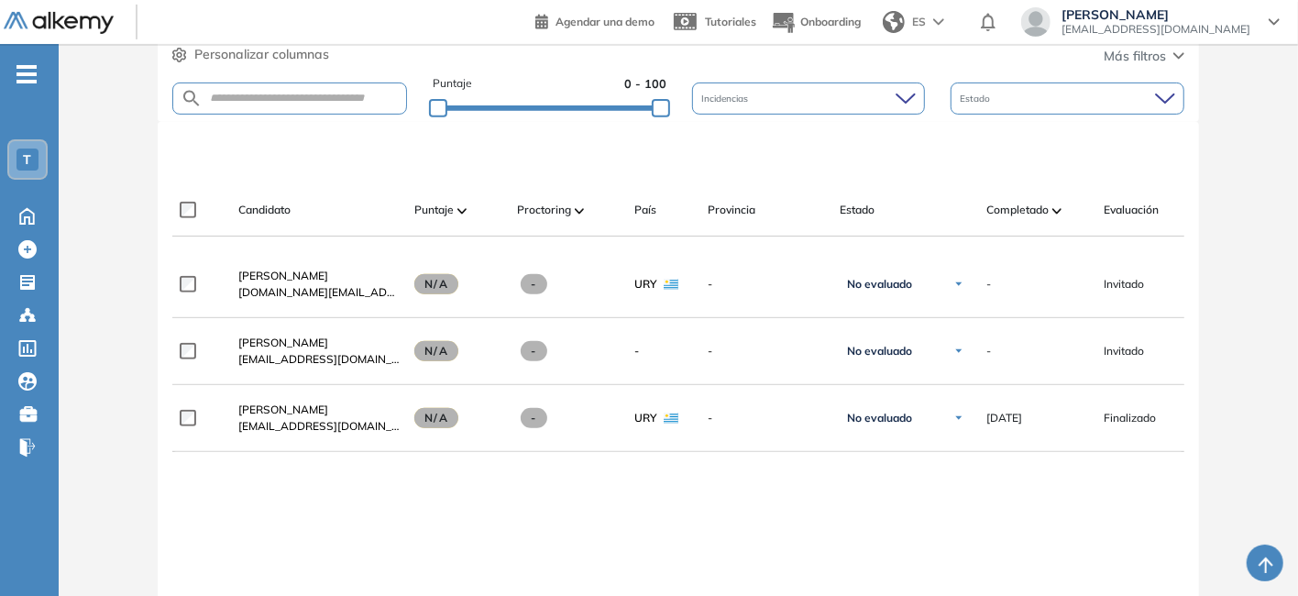
scroll to position [458, 0]
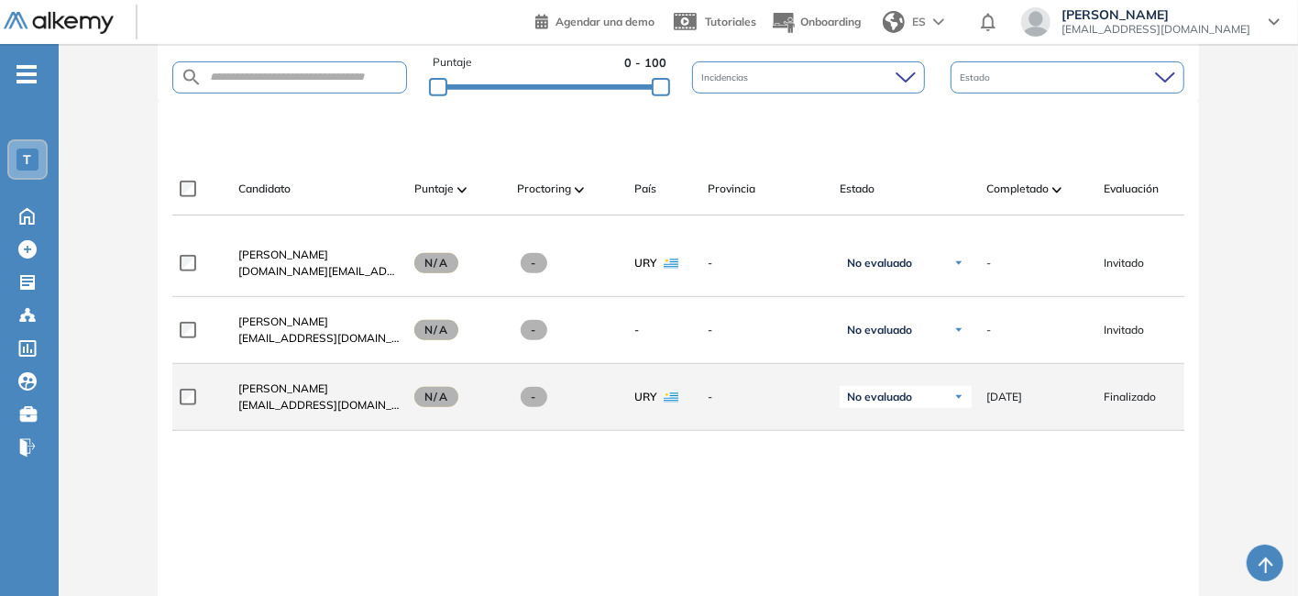
click at [539, 399] on span at bounding box center [534, 397] width 27 height 20
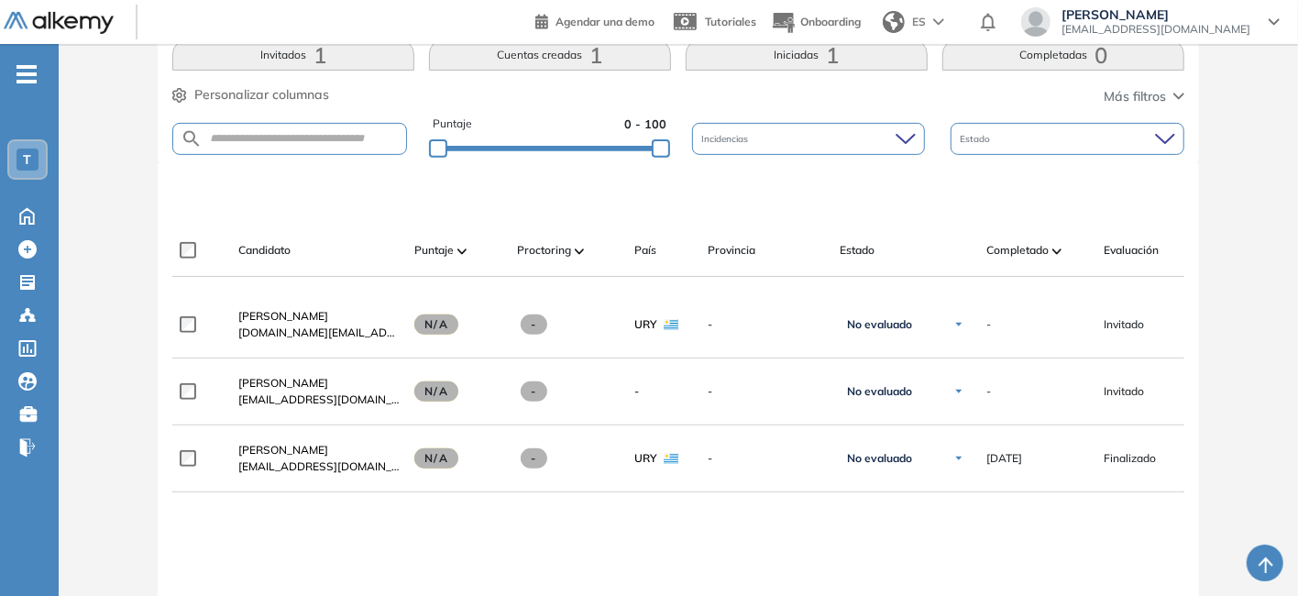
scroll to position [367, 0]
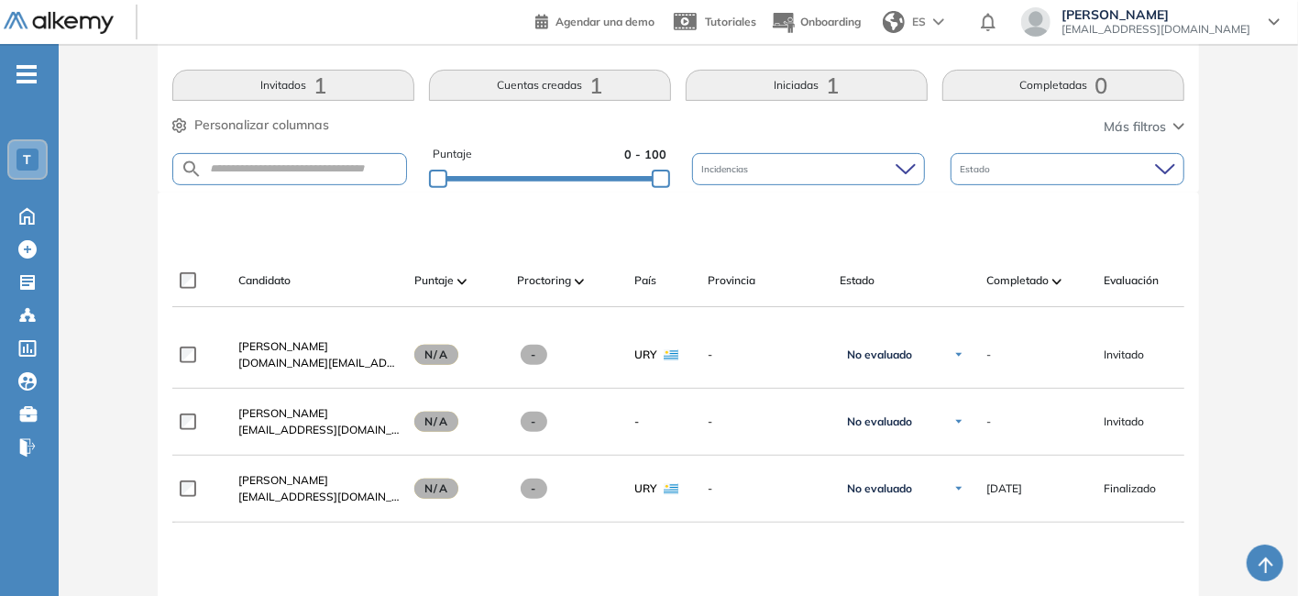
click at [722, 162] on span "Incidencias" at bounding box center [726, 169] width 50 height 14
click at [987, 201] on div at bounding box center [682, 223] width 1012 height 55
click at [1053, 169] on div "Estado" at bounding box center [1068, 169] width 234 height 32
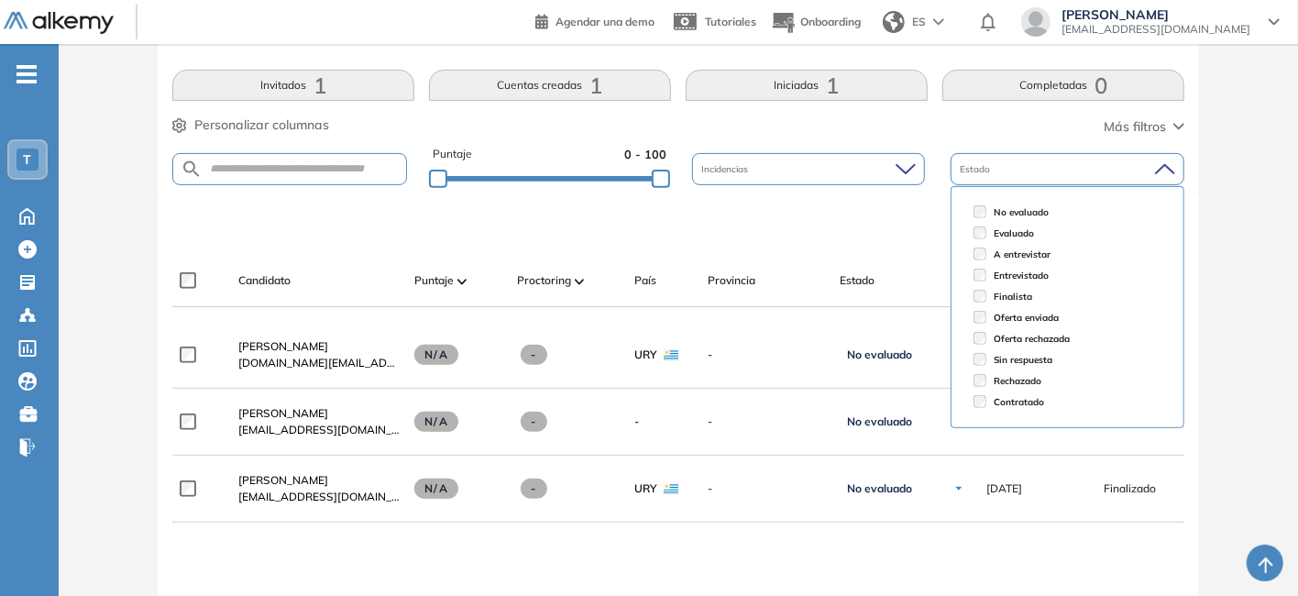
click at [1053, 170] on div "Estado" at bounding box center [1068, 169] width 234 height 32
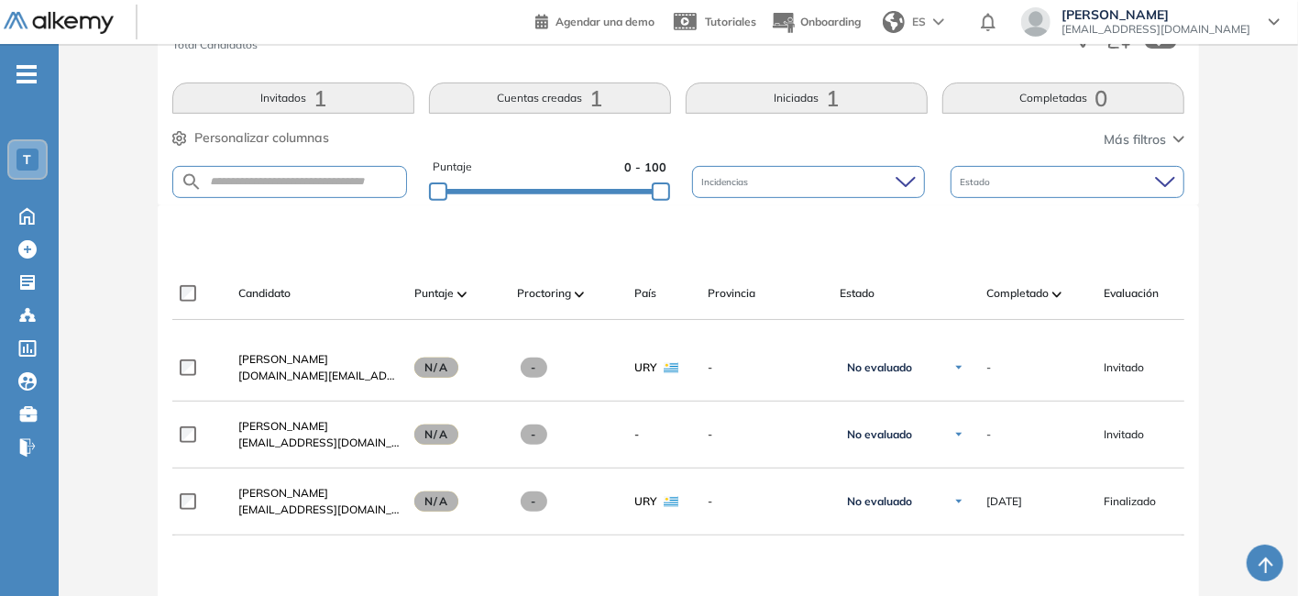
scroll to position [458, 0]
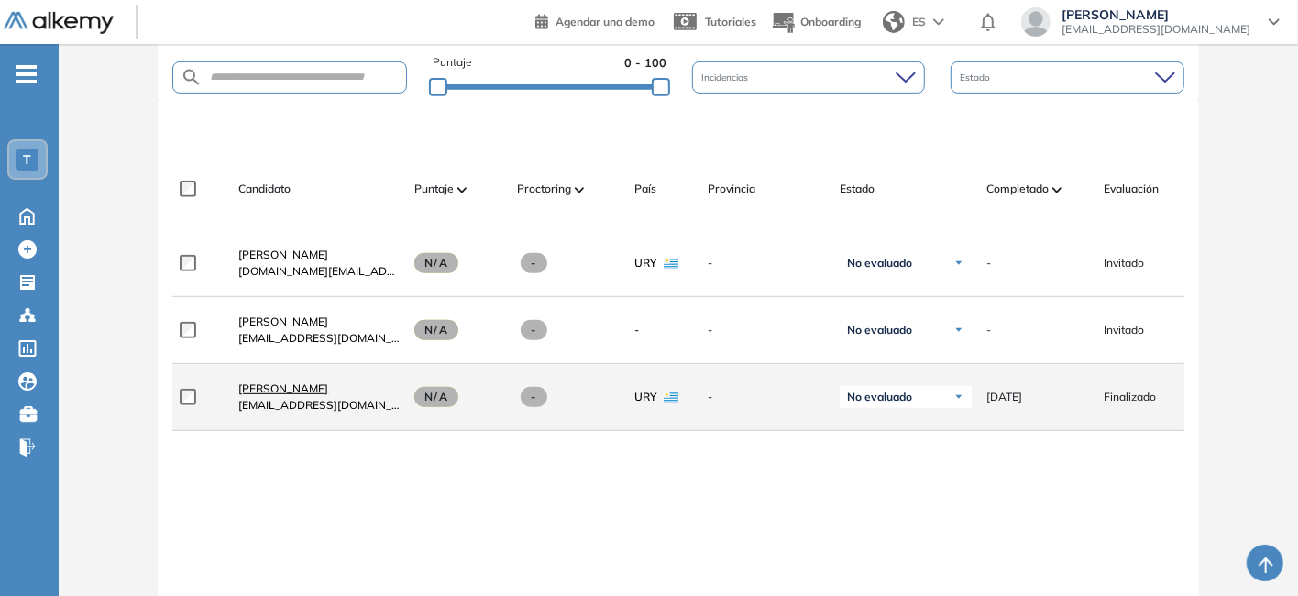
click at [314, 394] on span "[PERSON_NAME]" at bounding box center [283, 388] width 90 height 14
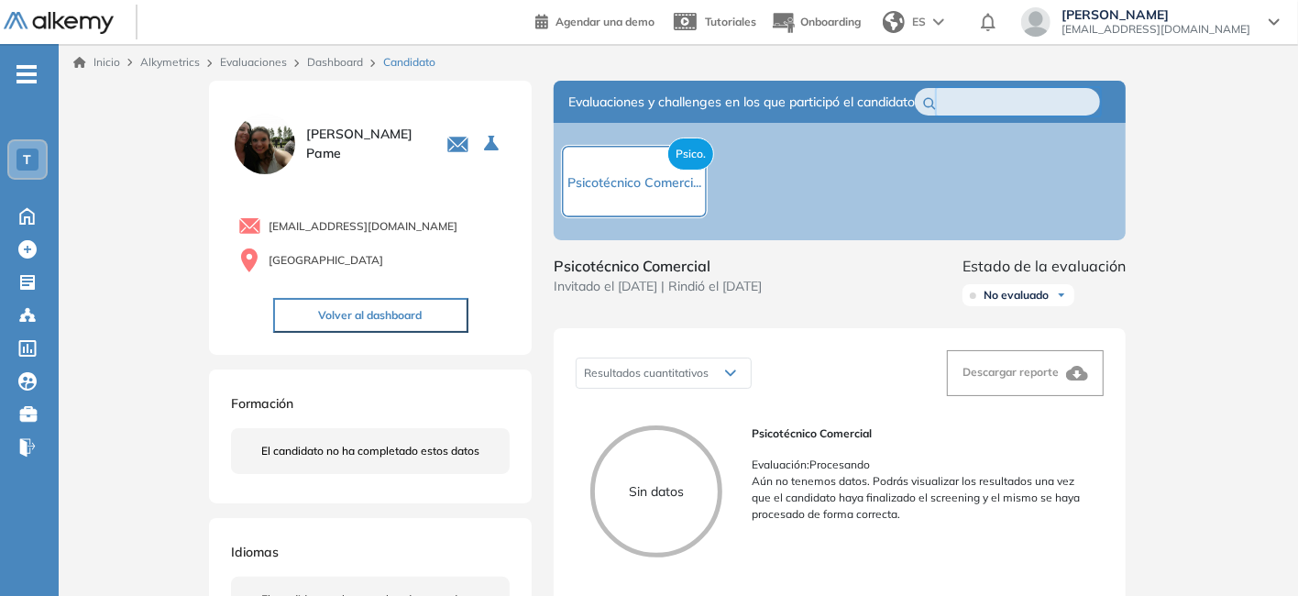
click at [992, 101] on input "text" at bounding box center [1011, 102] width 128 height 20
click at [983, 177] on div "Psico. Psicotécnico Comerci..." at bounding box center [840, 181] width 572 height 117
click at [1022, 303] on span "No evaluado" at bounding box center [1016, 295] width 65 height 15
click at [1032, 379] on div "Evaluado" at bounding box center [1018, 363] width 110 height 33
click at [1012, 373] on li "Evaluado" at bounding box center [1006, 364] width 43 height 18
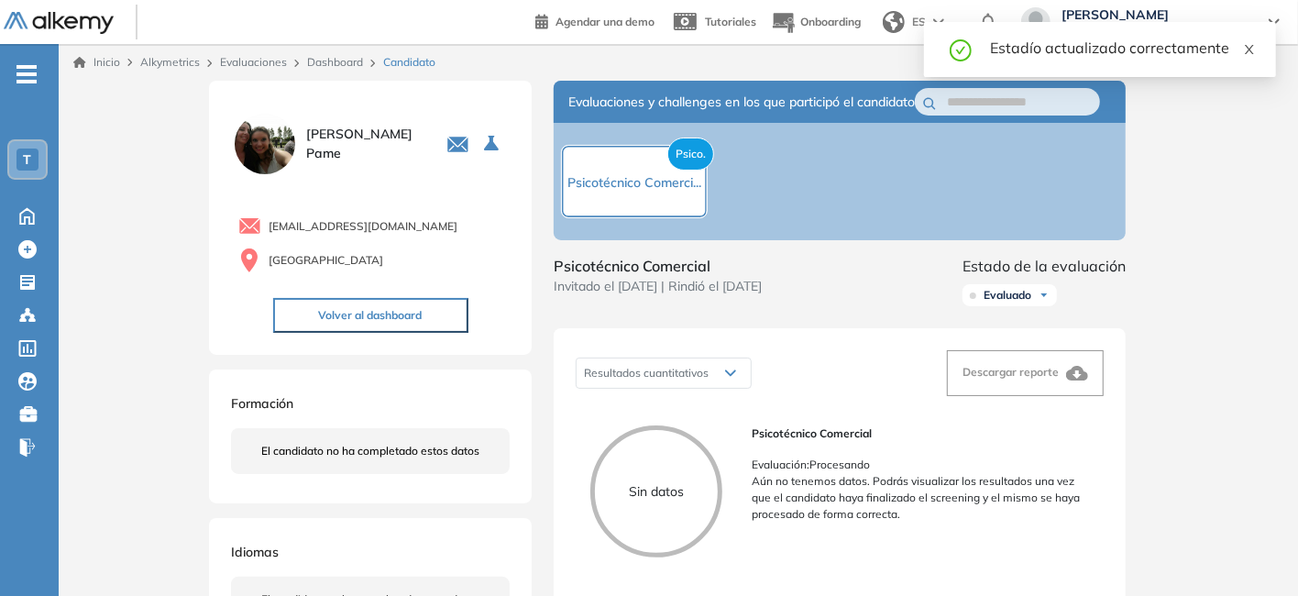
click at [1244, 40] on span at bounding box center [1249, 47] width 13 height 17
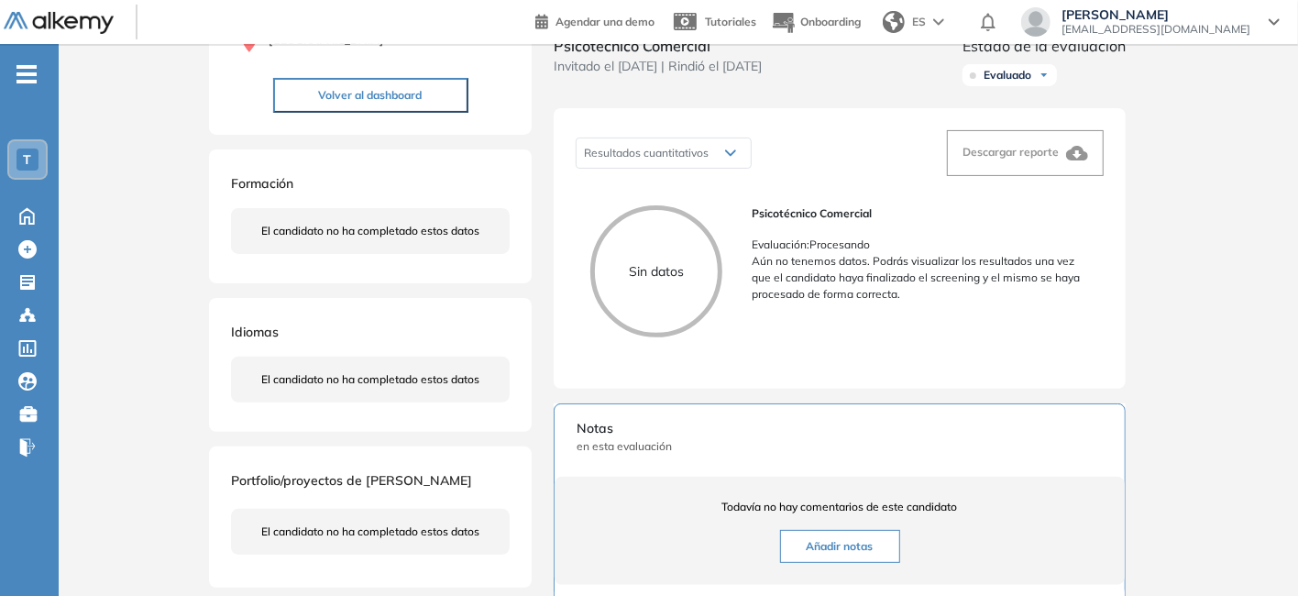
scroll to position [275, 0]
